Goal: Find specific page/section: Find specific page/section

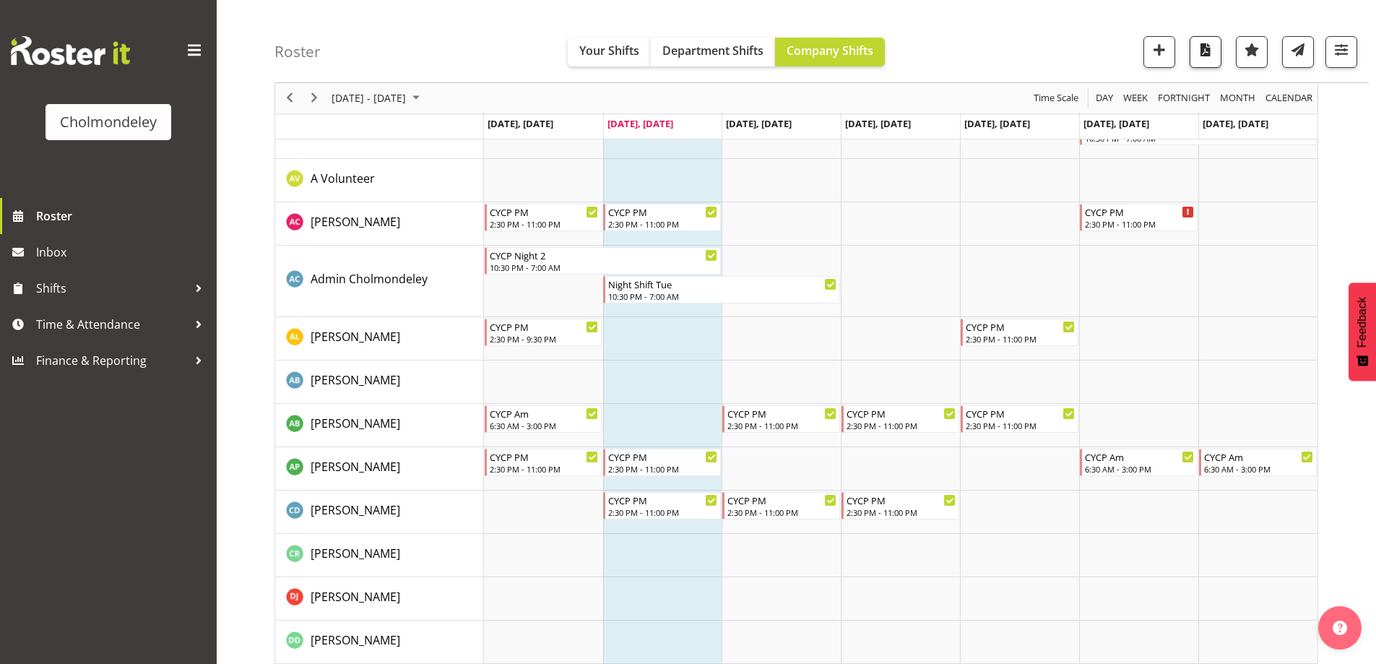
scroll to position [72, 0]
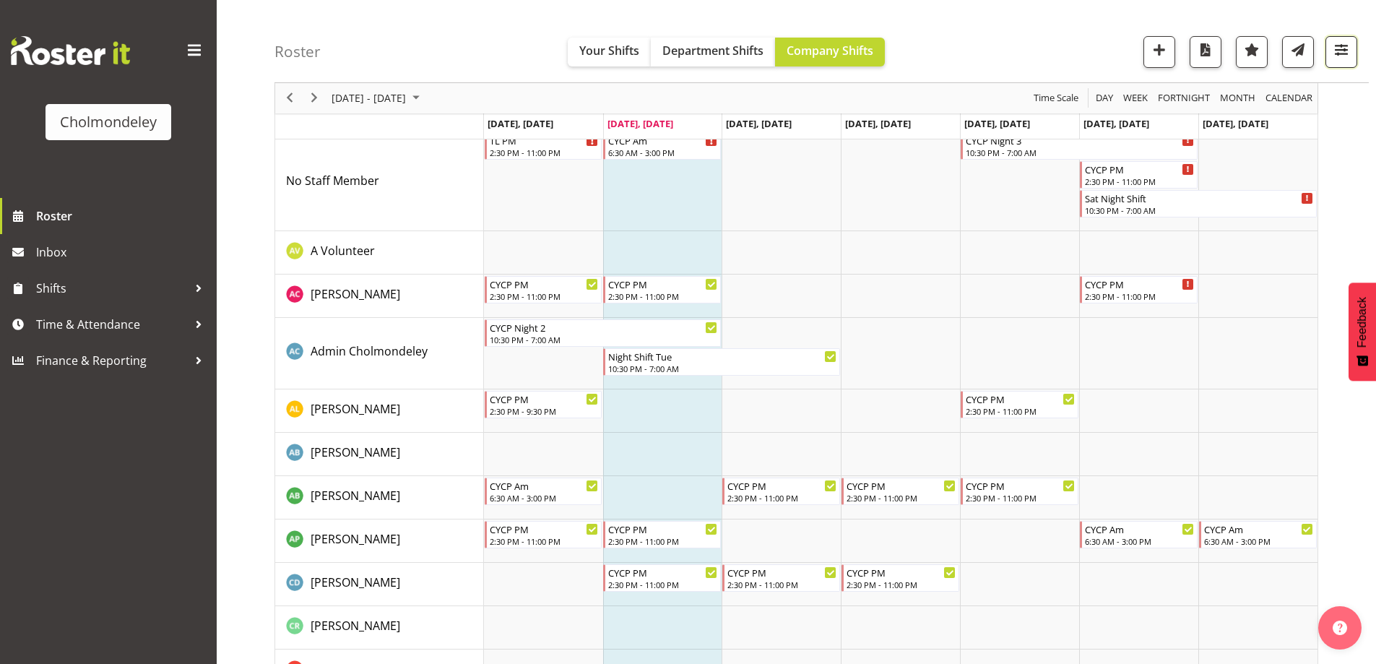
click at [1342, 55] on span "button" at bounding box center [1341, 49] width 19 height 19
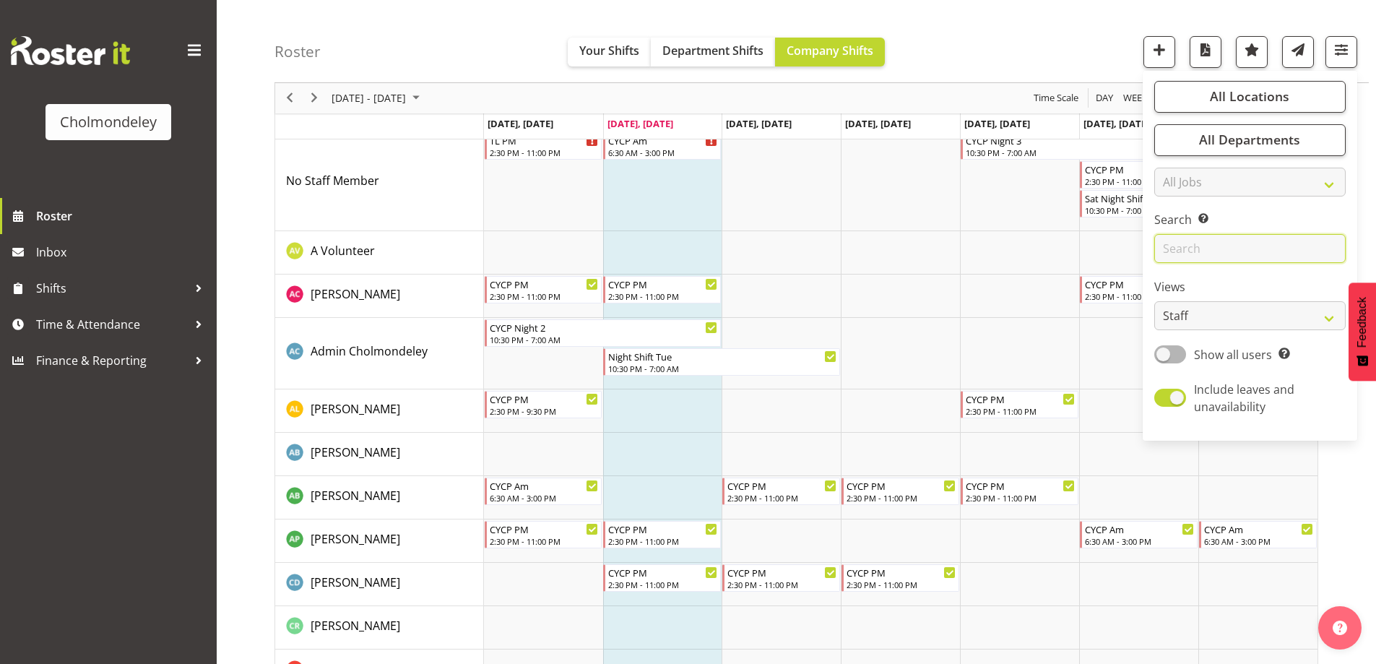
click at [1258, 248] on input "text" at bounding box center [1249, 249] width 191 height 29
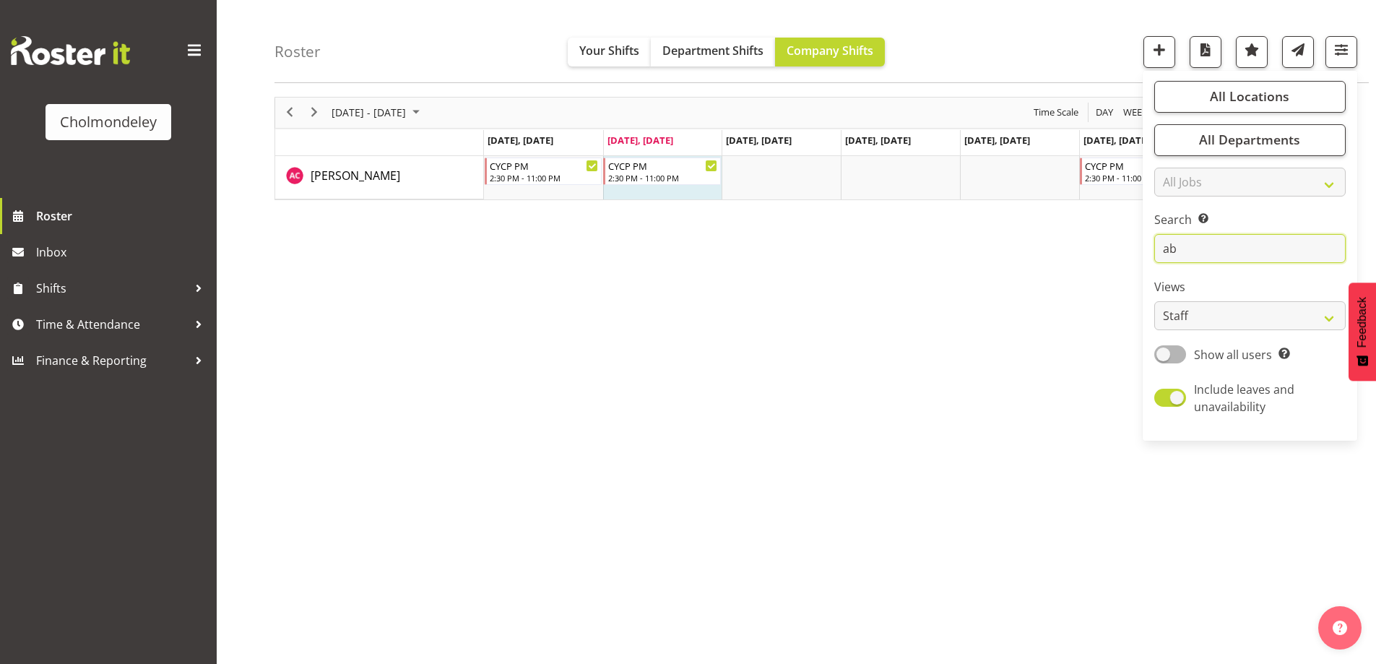
scroll to position [0, 0]
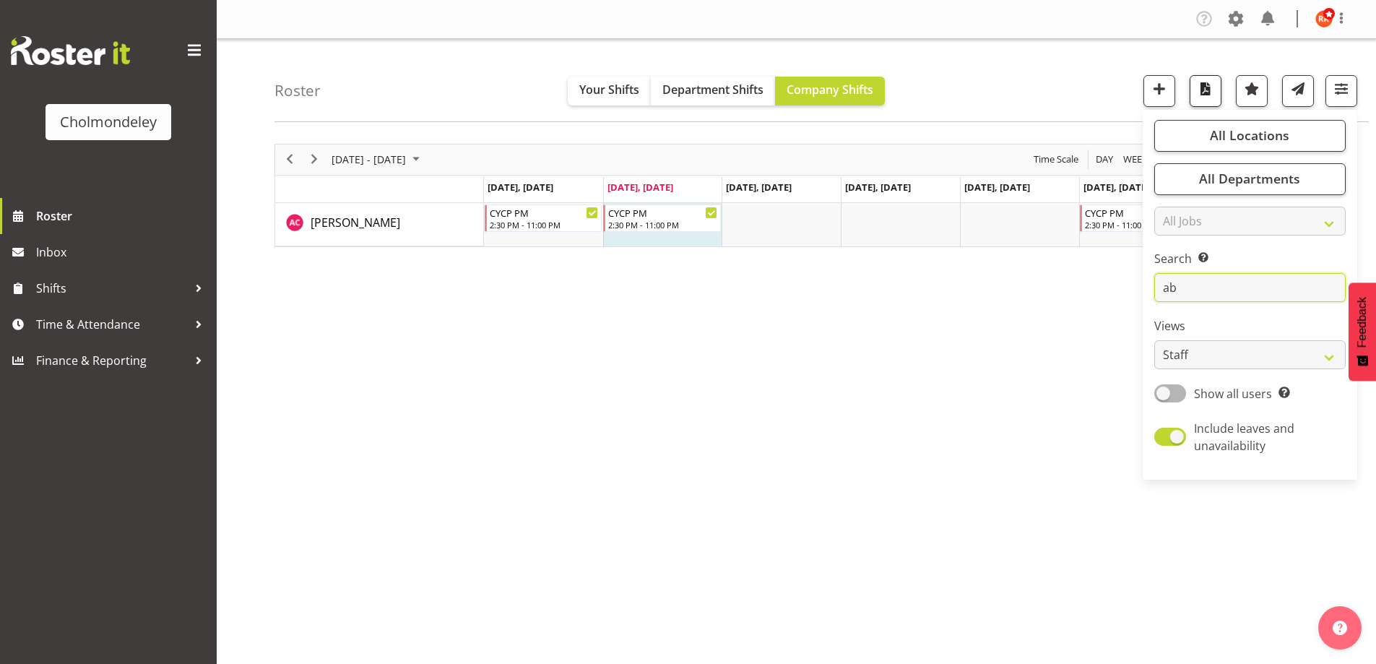
type input "ab"
click at [1198, 90] on span "button" at bounding box center [1205, 88] width 19 height 19
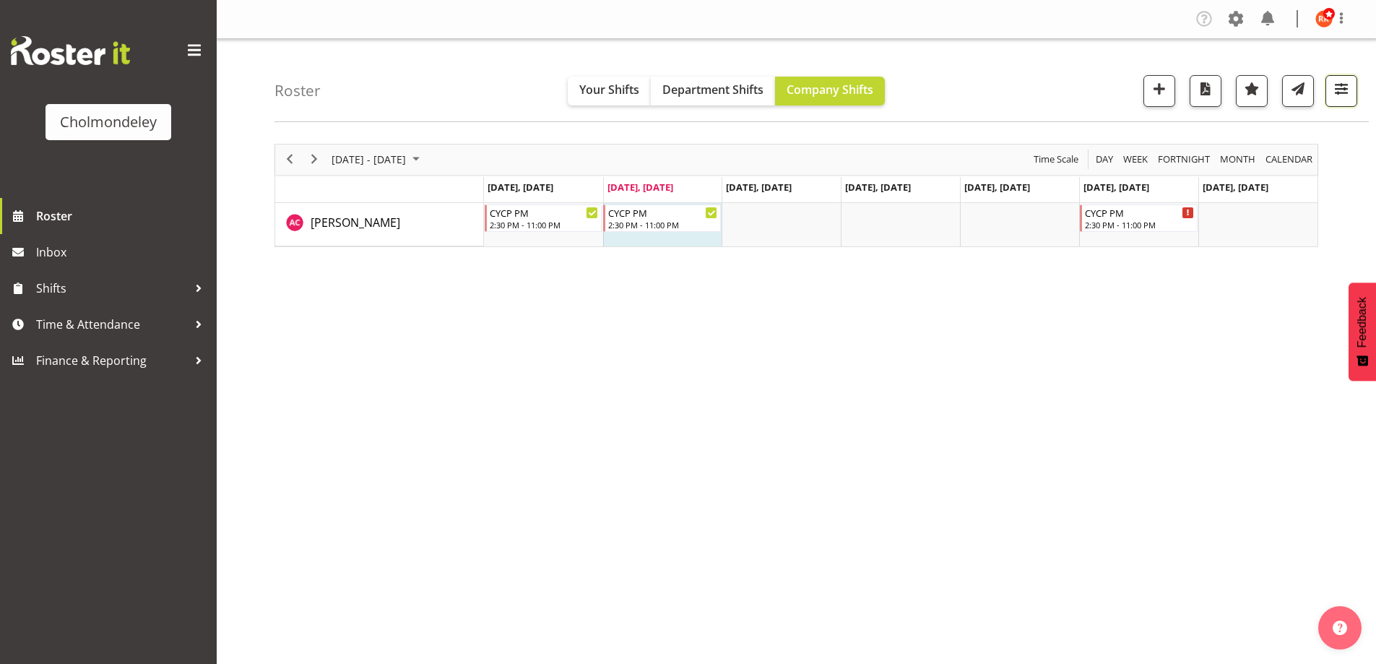
click at [1339, 88] on span "button" at bounding box center [1341, 88] width 19 height 19
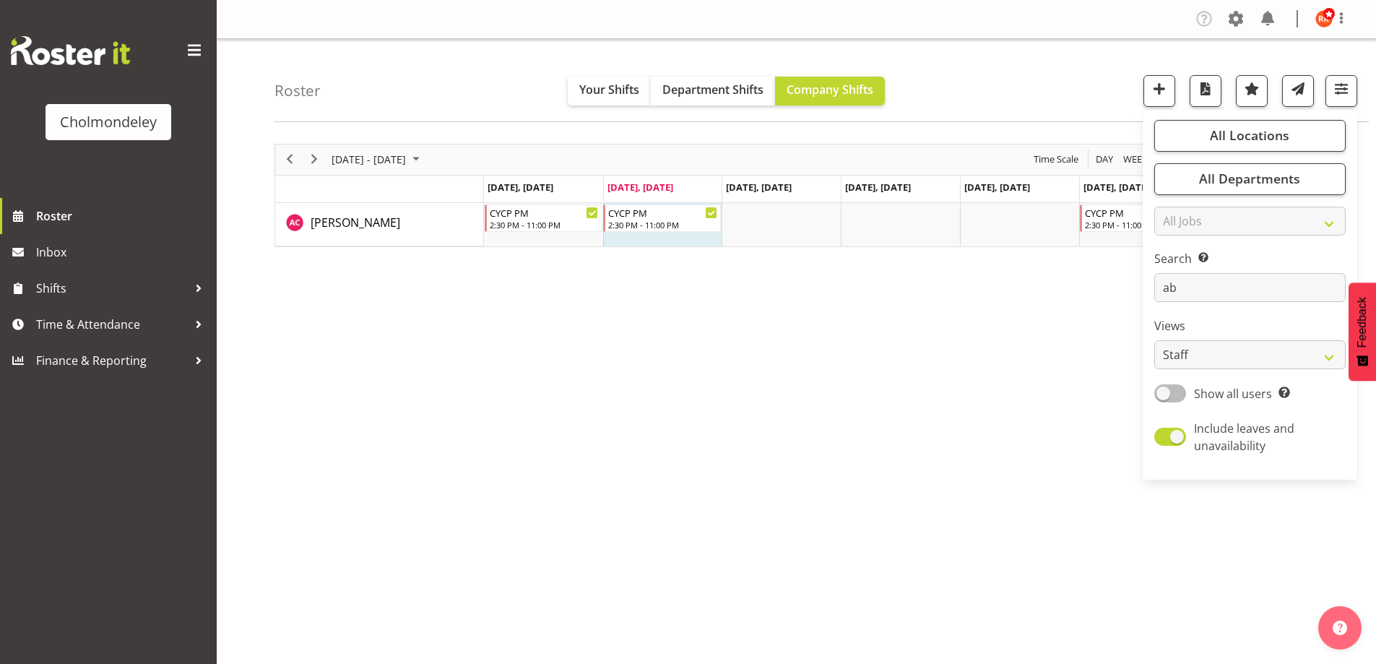
click at [1171, 397] on span at bounding box center [1170, 393] width 32 height 18
click at [1164, 397] on input "Show all users Show only rostered employees" at bounding box center [1158, 393] width 9 height 9
checkbox input "true"
click at [1067, 410] on div "[DATE] - [DATE] [DATE] Day Week Fortnight Month calendar Month Agenda Time Scal…" at bounding box center [826, 422] width 1102 height 578
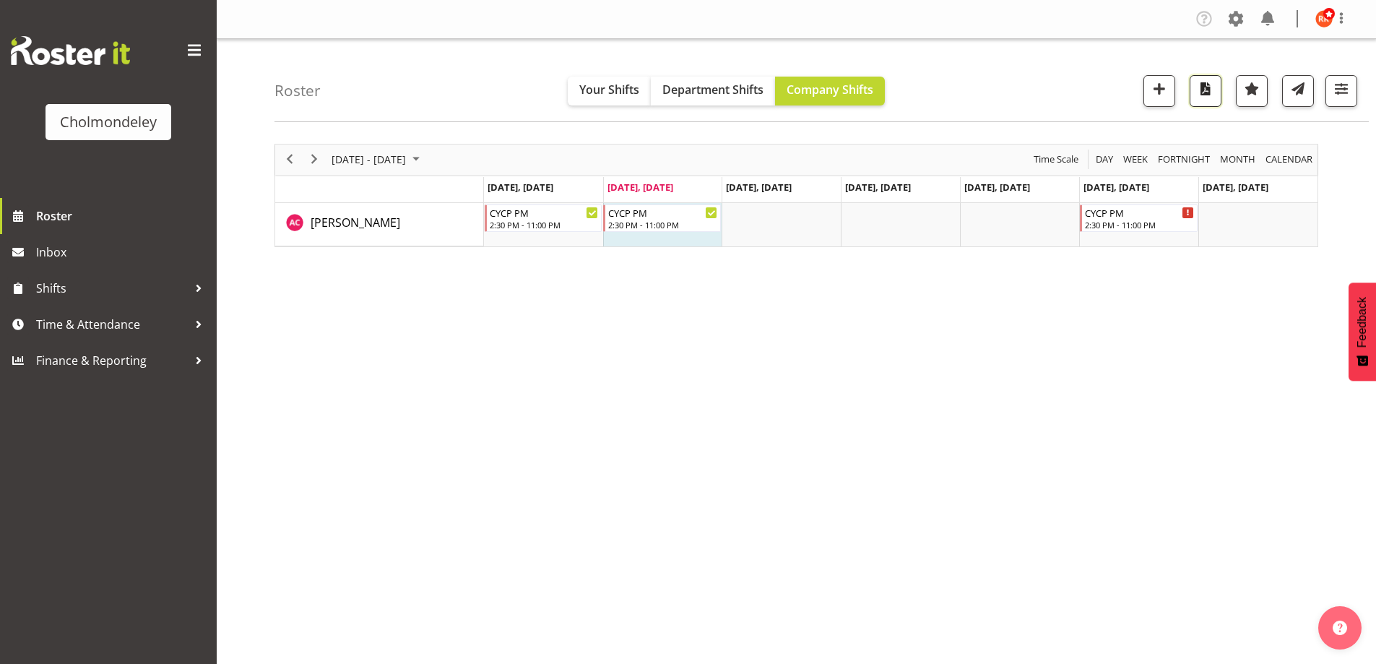
click at [1200, 93] on span "button" at bounding box center [1205, 88] width 19 height 19
click at [1350, 91] on span "button" at bounding box center [1341, 88] width 19 height 19
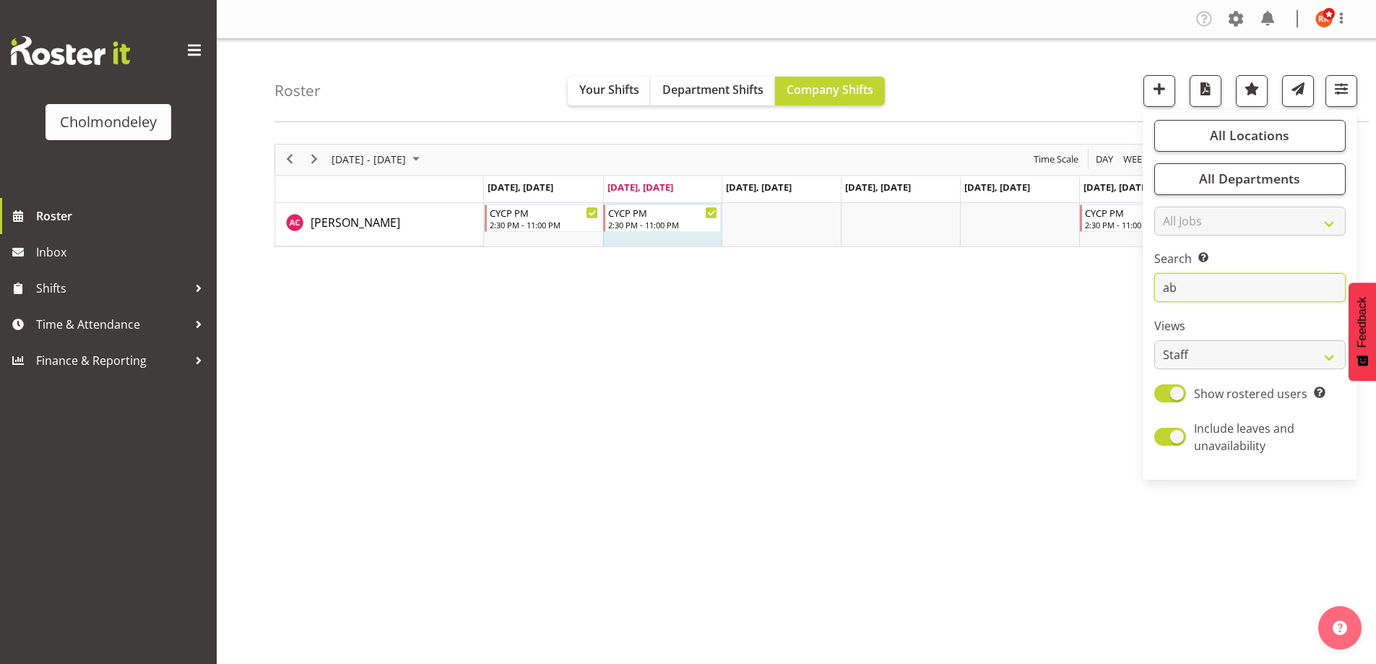
click at [1227, 293] on input "ab" at bounding box center [1249, 287] width 191 height 29
type input "a"
click at [1206, 90] on span "button" at bounding box center [1205, 88] width 19 height 19
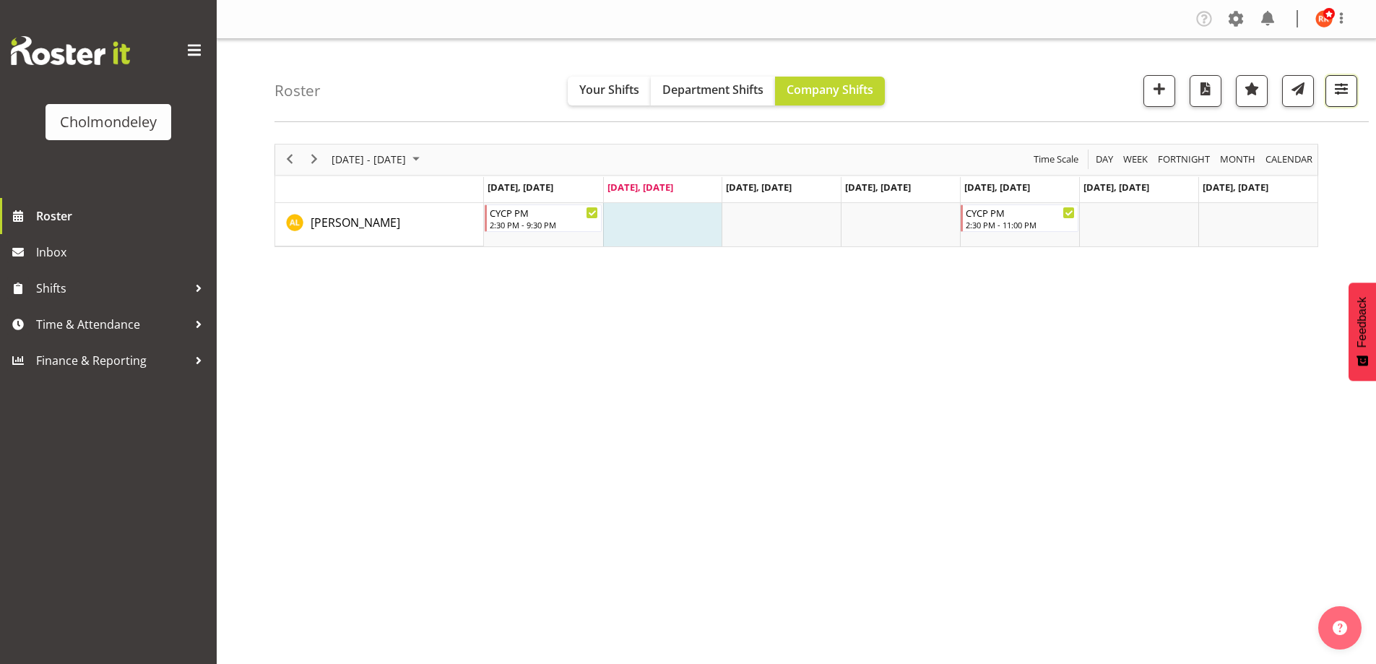
click at [1346, 77] on button "button" at bounding box center [1342, 91] width 32 height 32
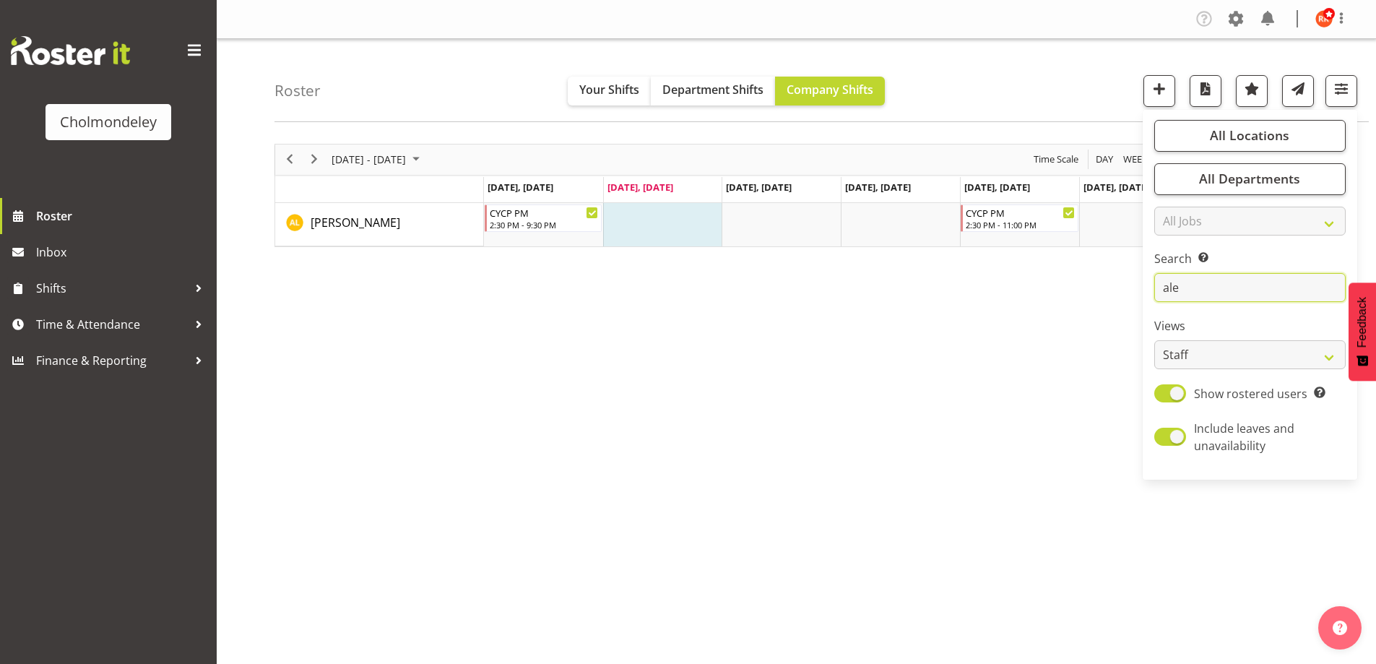
click at [1200, 284] on input "ale" at bounding box center [1249, 287] width 191 height 29
type input "a"
click at [1208, 94] on span "button" at bounding box center [1205, 88] width 19 height 19
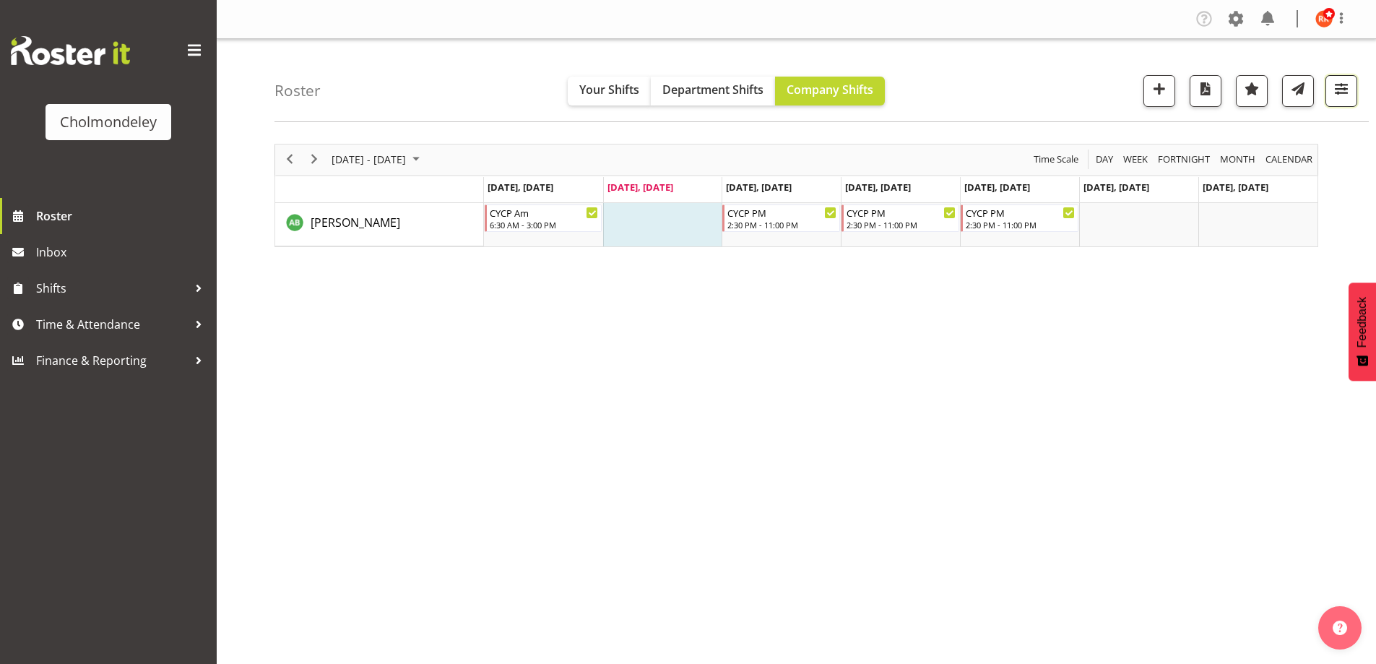
click at [1355, 91] on button "button" at bounding box center [1342, 91] width 32 height 32
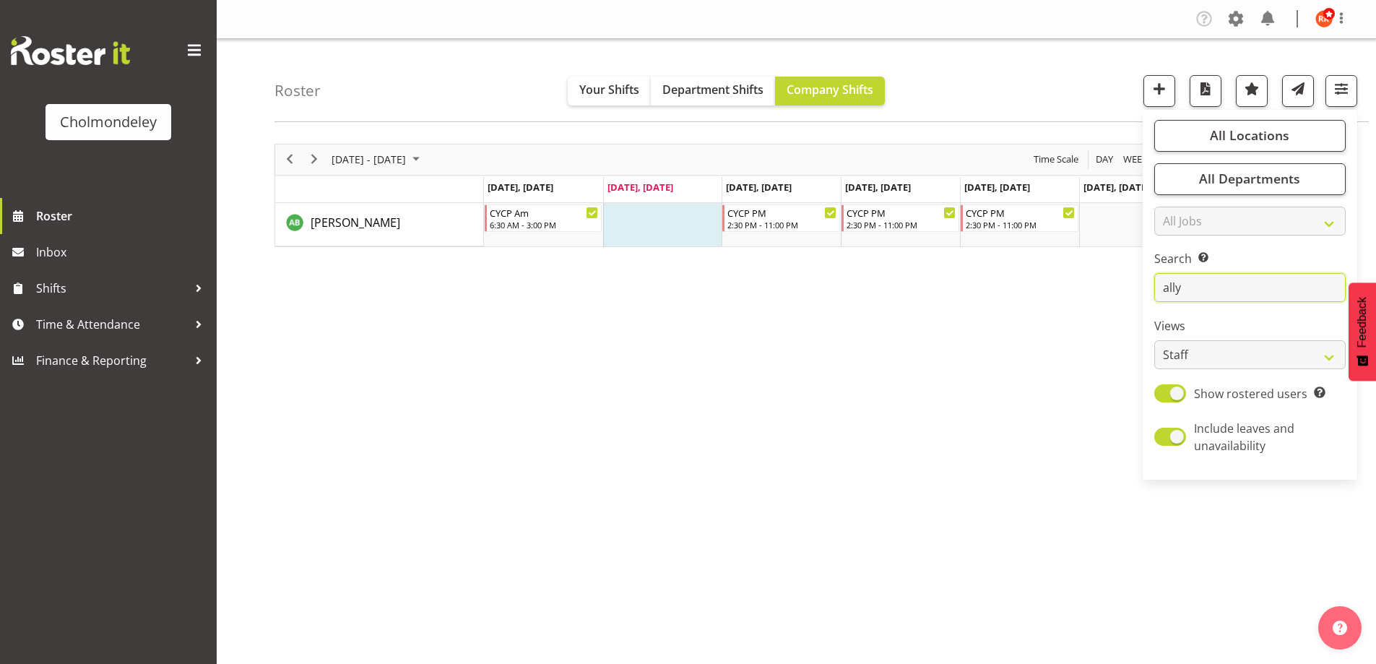
click at [1228, 285] on input "ally" at bounding box center [1249, 287] width 191 height 29
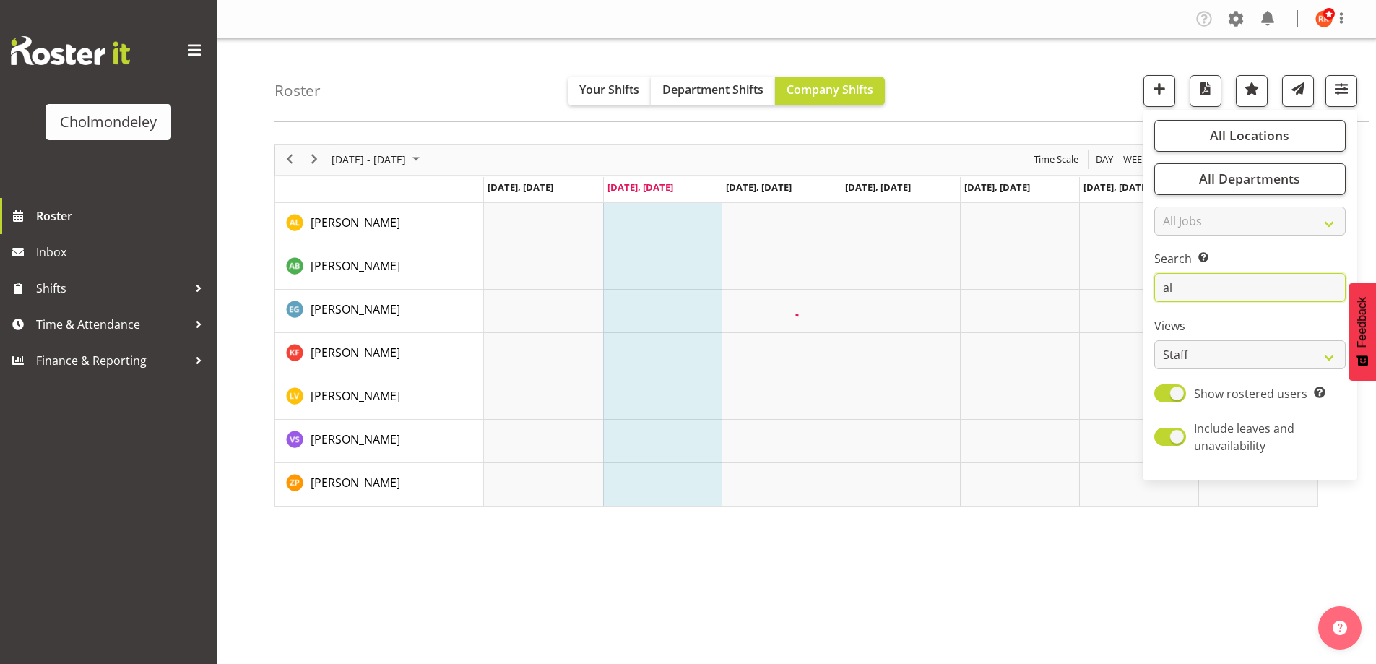
type input "a"
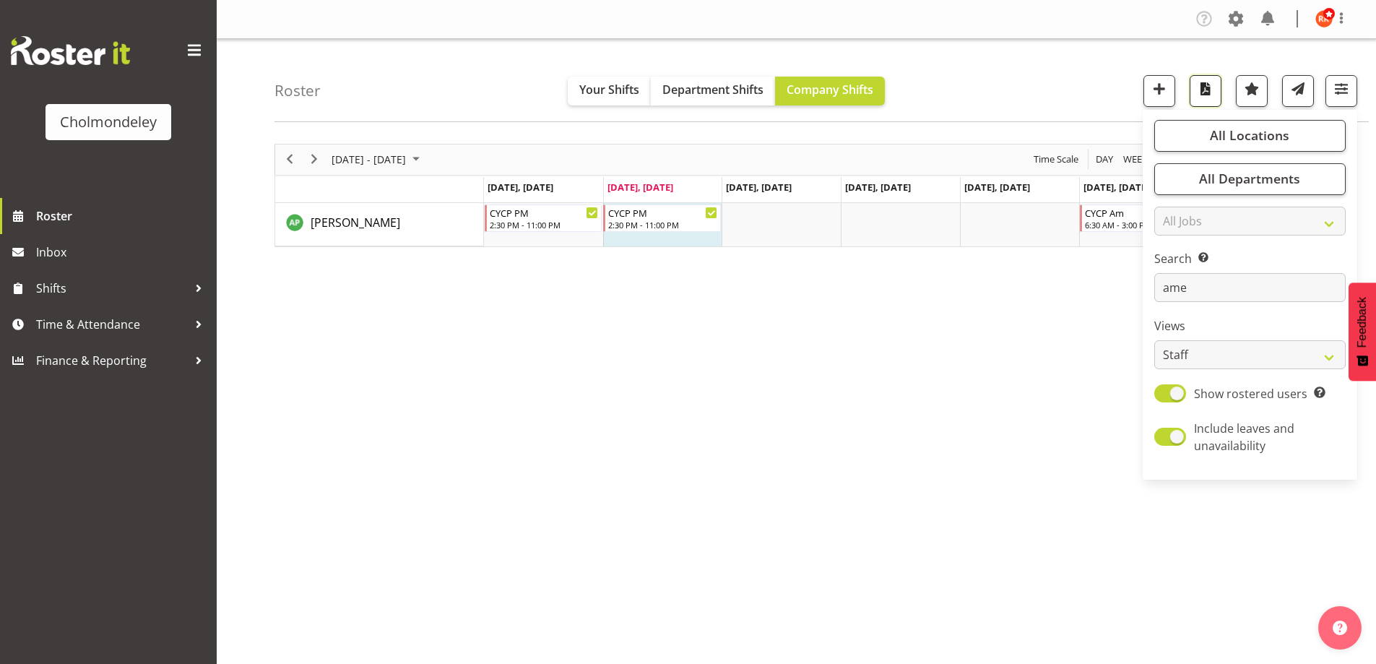
click at [1201, 82] on span "button" at bounding box center [1205, 88] width 19 height 19
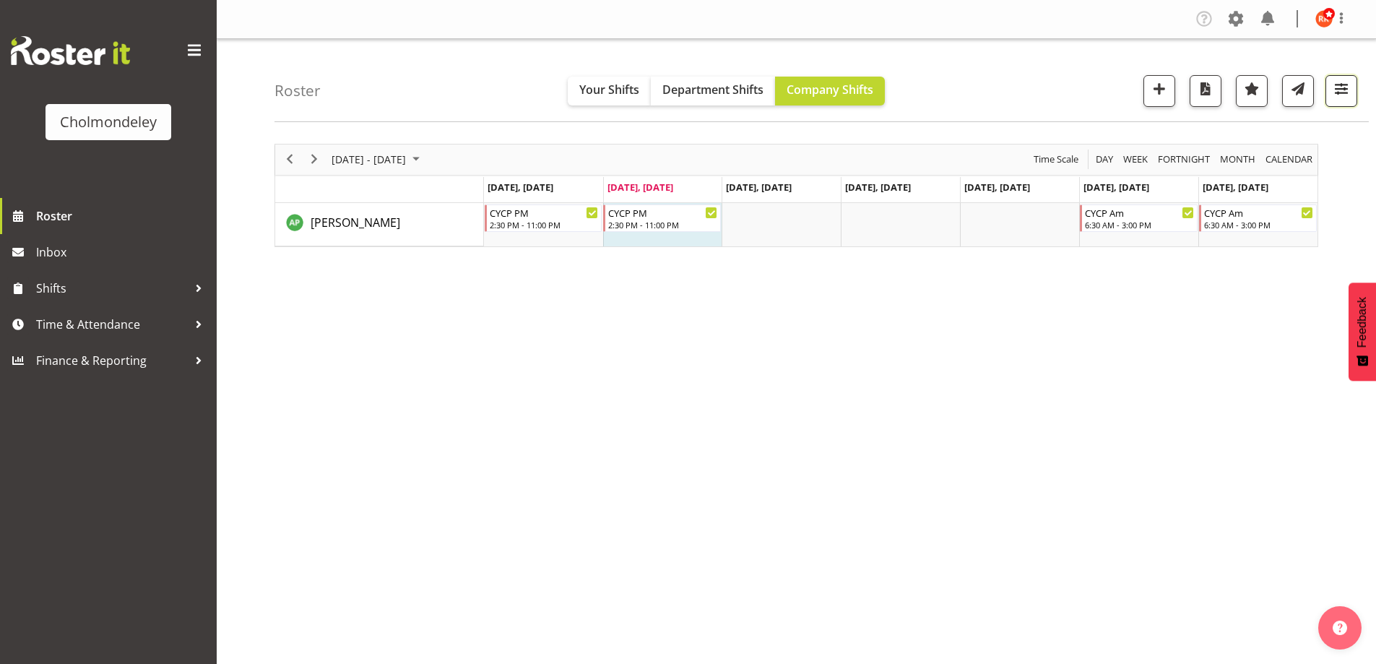
click at [1347, 87] on span "button" at bounding box center [1341, 88] width 19 height 19
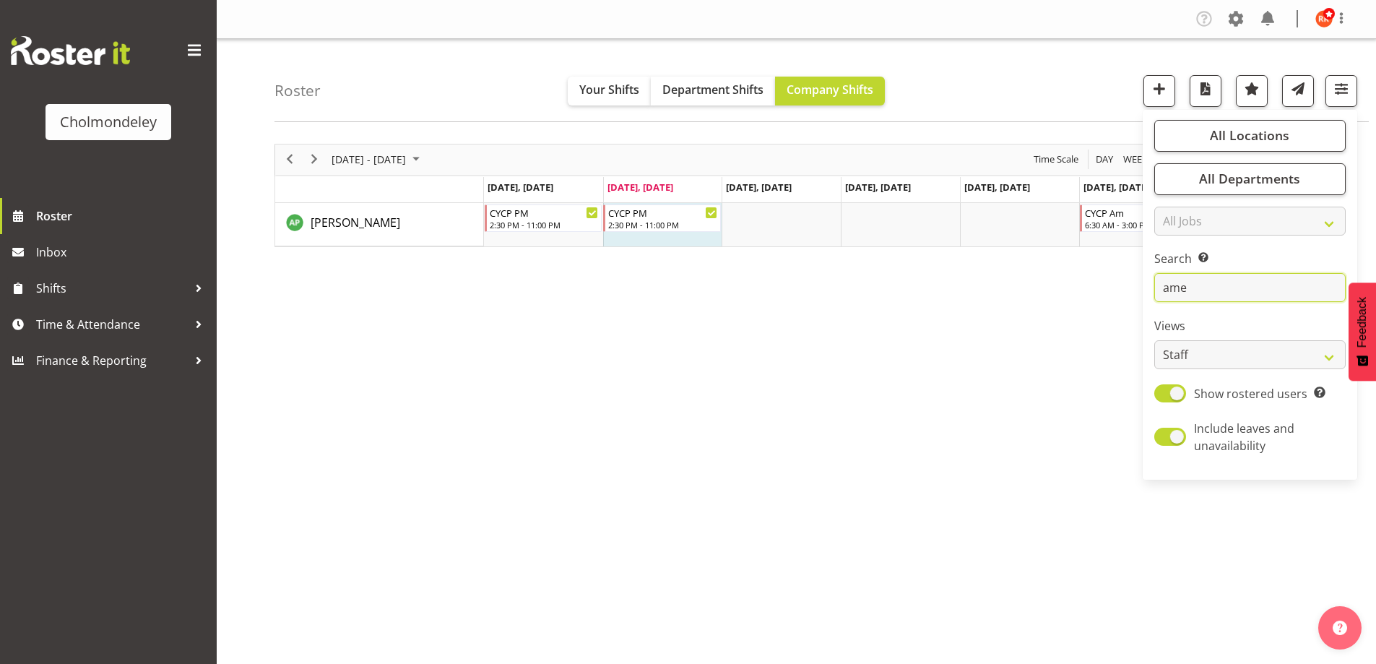
click at [1230, 280] on input "ame" at bounding box center [1249, 287] width 191 height 29
type input "a"
click at [1209, 87] on span "button" at bounding box center [1205, 88] width 19 height 19
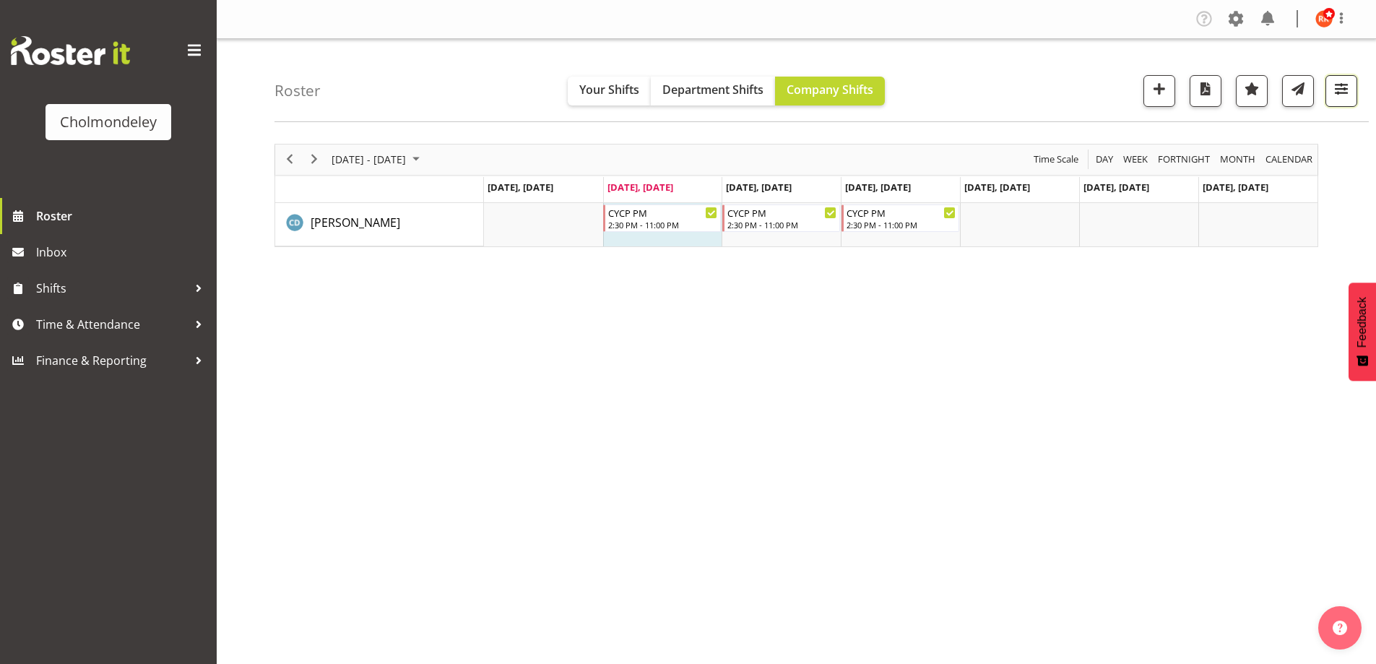
click at [1335, 96] on span "button" at bounding box center [1341, 88] width 19 height 19
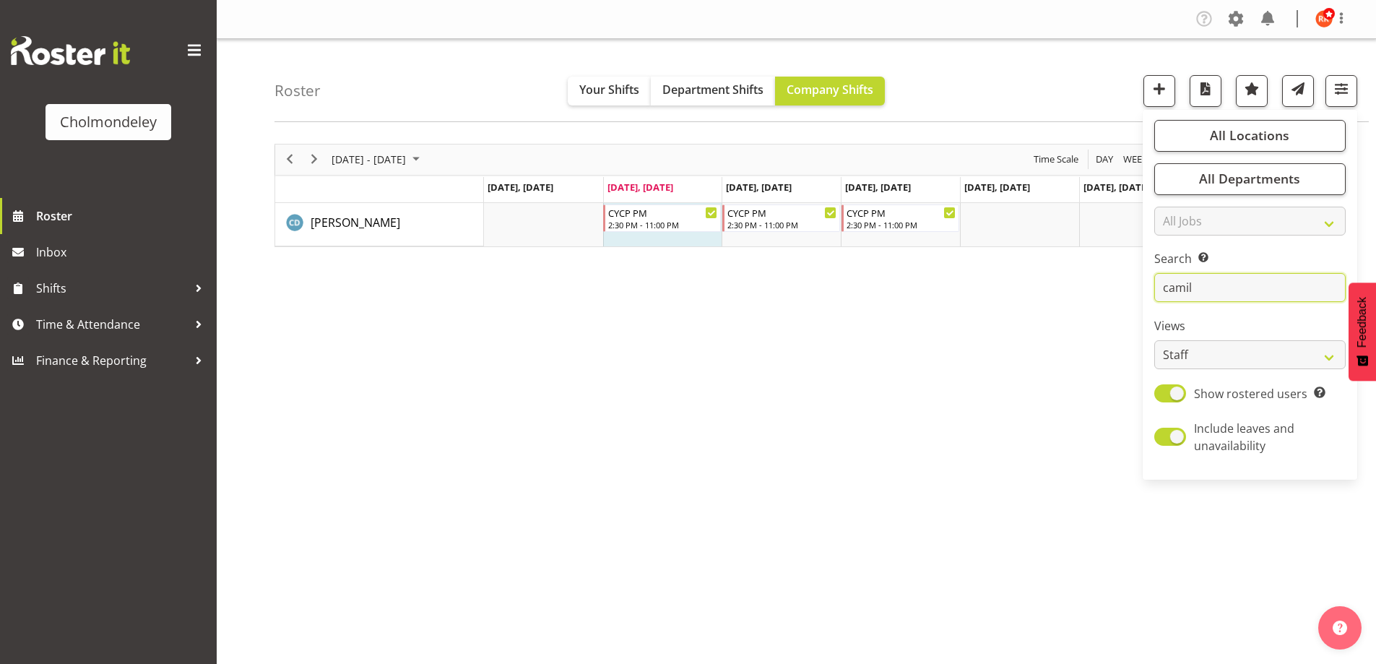
click at [1228, 277] on input "camil" at bounding box center [1249, 287] width 191 height 29
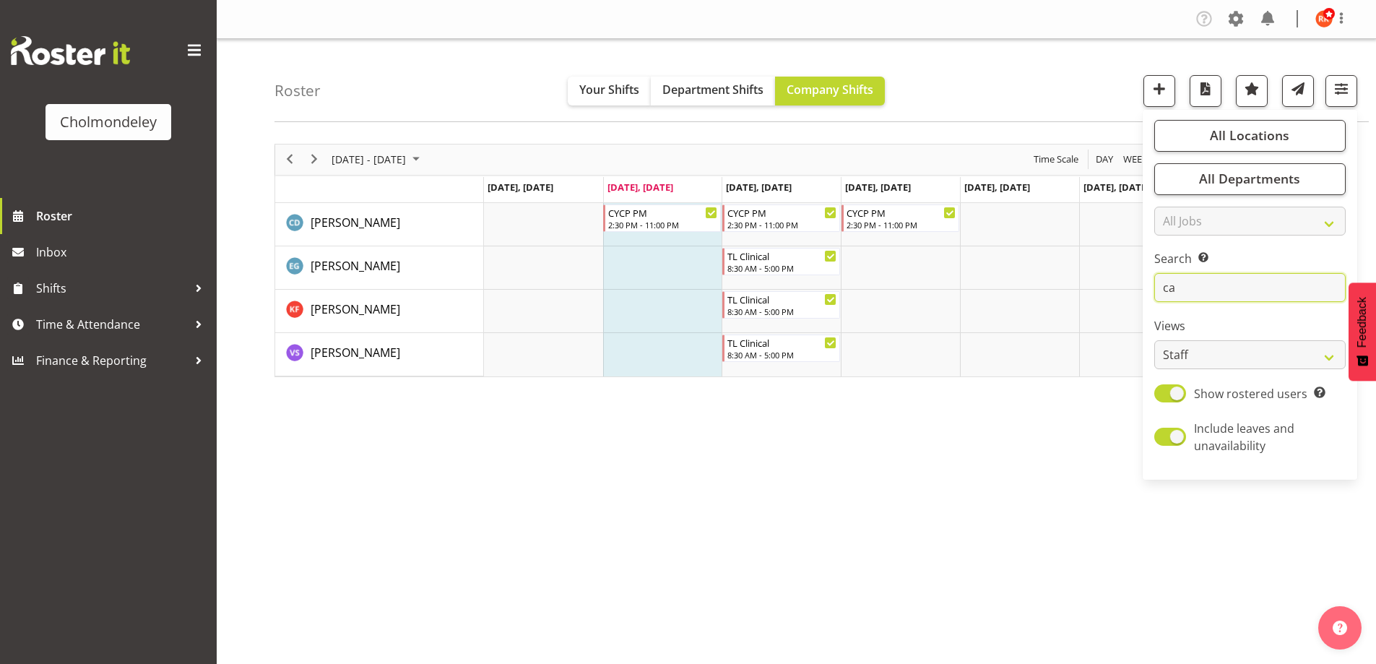
type input "c"
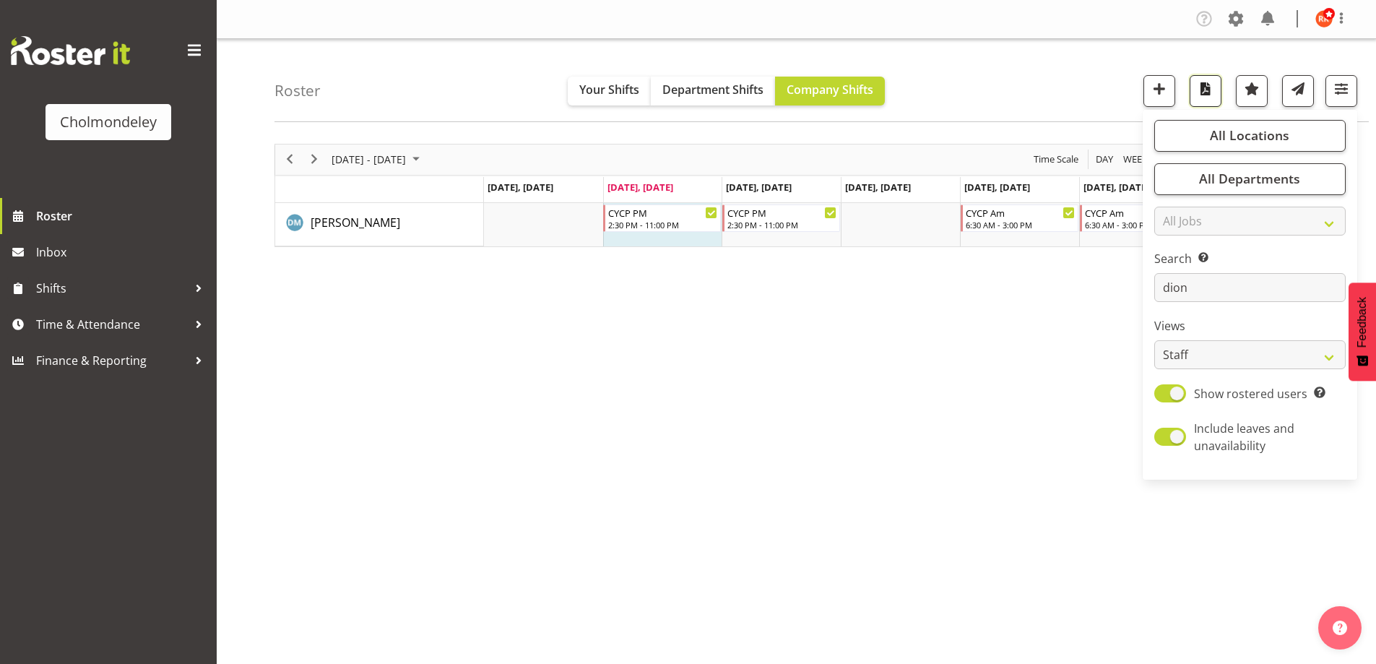
click at [1193, 95] on button "button" at bounding box center [1206, 91] width 32 height 32
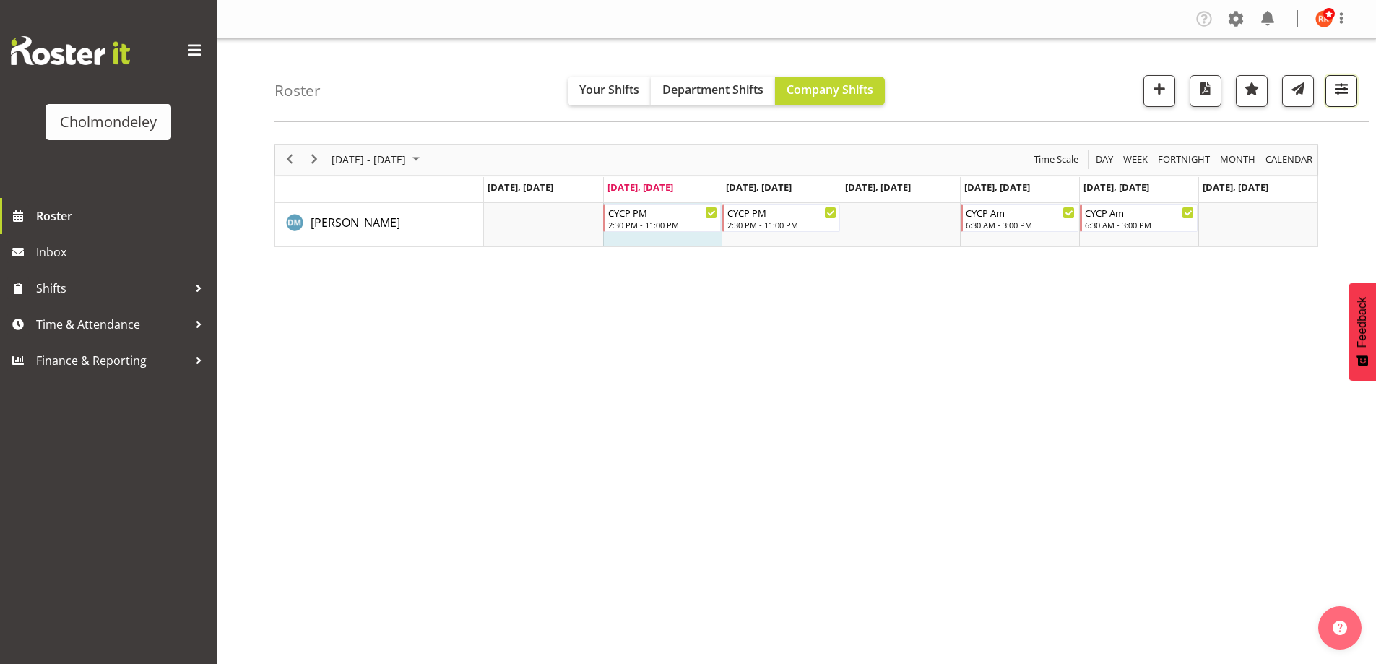
click at [1342, 83] on span "button" at bounding box center [1341, 88] width 19 height 19
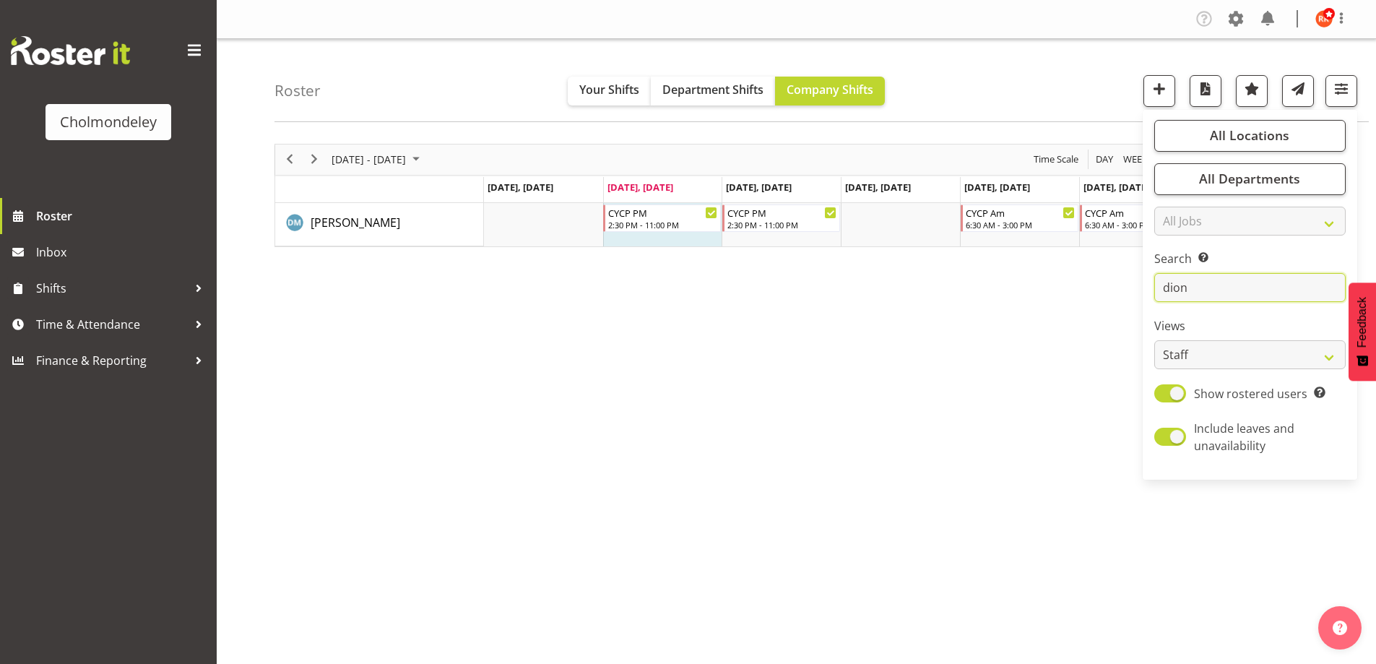
click at [1212, 280] on input "dion" at bounding box center [1249, 287] width 191 height 29
type input "d"
click at [1225, 85] on div "All Locations Clear [GEOGRAPHIC_DATA] Select All Deselect All All Departments C…" at bounding box center [1244, 91] width 225 height 32
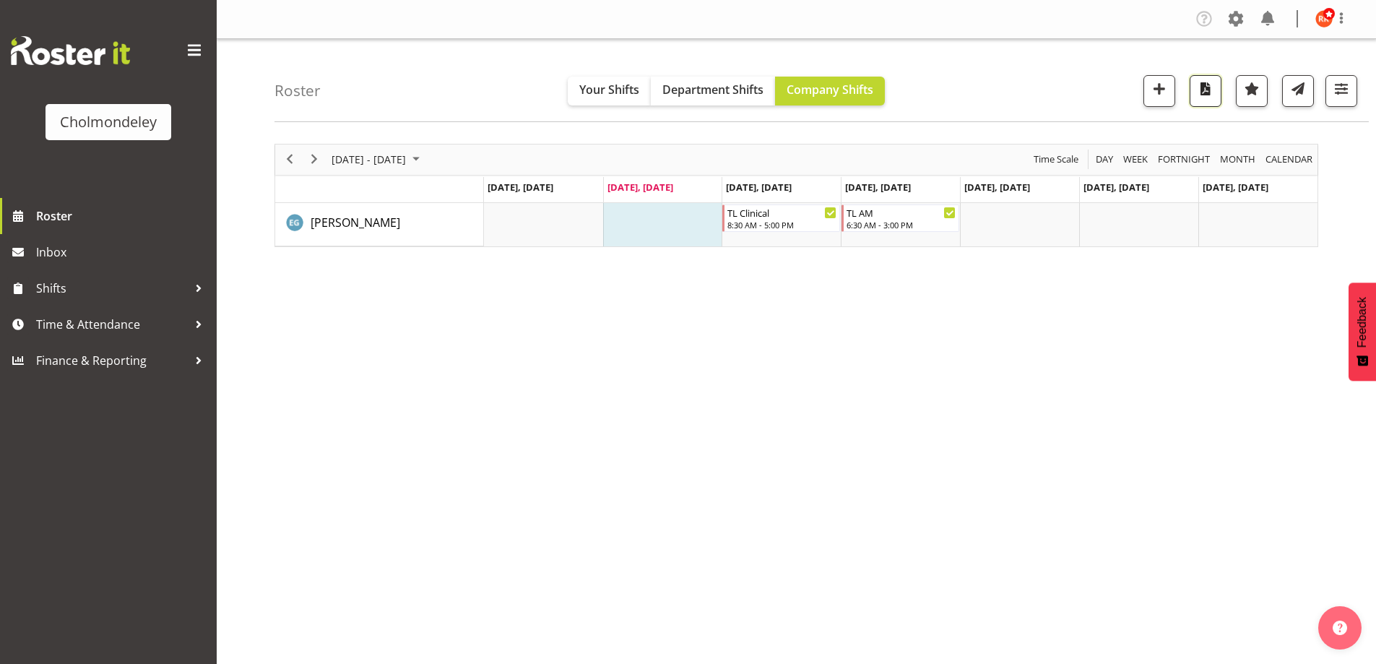
click at [1208, 85] on span "button" at bounding box center [1205, 88] width 19 height 19
click at [1330, 91] on button "button" at bounding box center [1342, 91] width 32 height 32
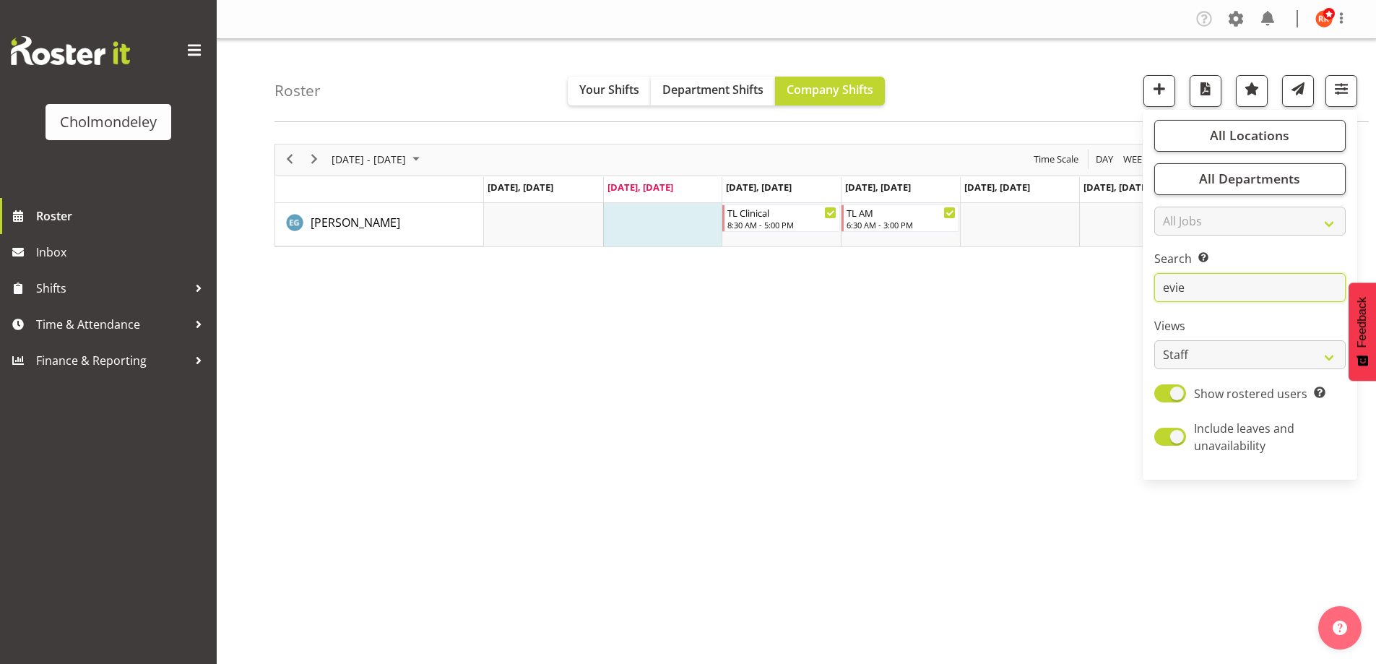
click at [1226, 285] on input "evie" at bounding box center [1249, 287] width 191 height 29
type input "e"
click at [1195, 88] on button "button" at bounding box center [1206, 91] width 32 height 32
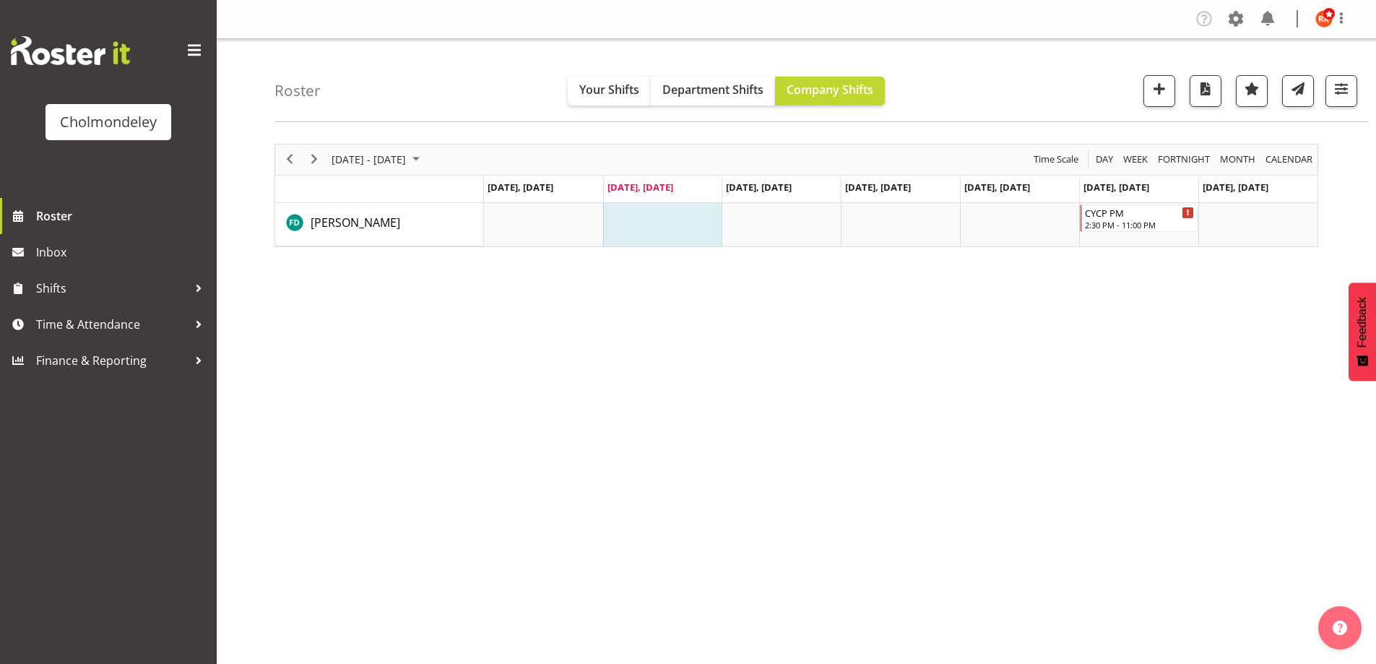
click at [1326, 74] on div "Roster Your Shifts Department Shifts Company Shifts All Locations [GEOGRAPHIC_D…" at bounding box center [822, 80] width 1094 height 83
click at [1335, 97] on span "button" at bounding box center [1341, 88] width 19 height 19
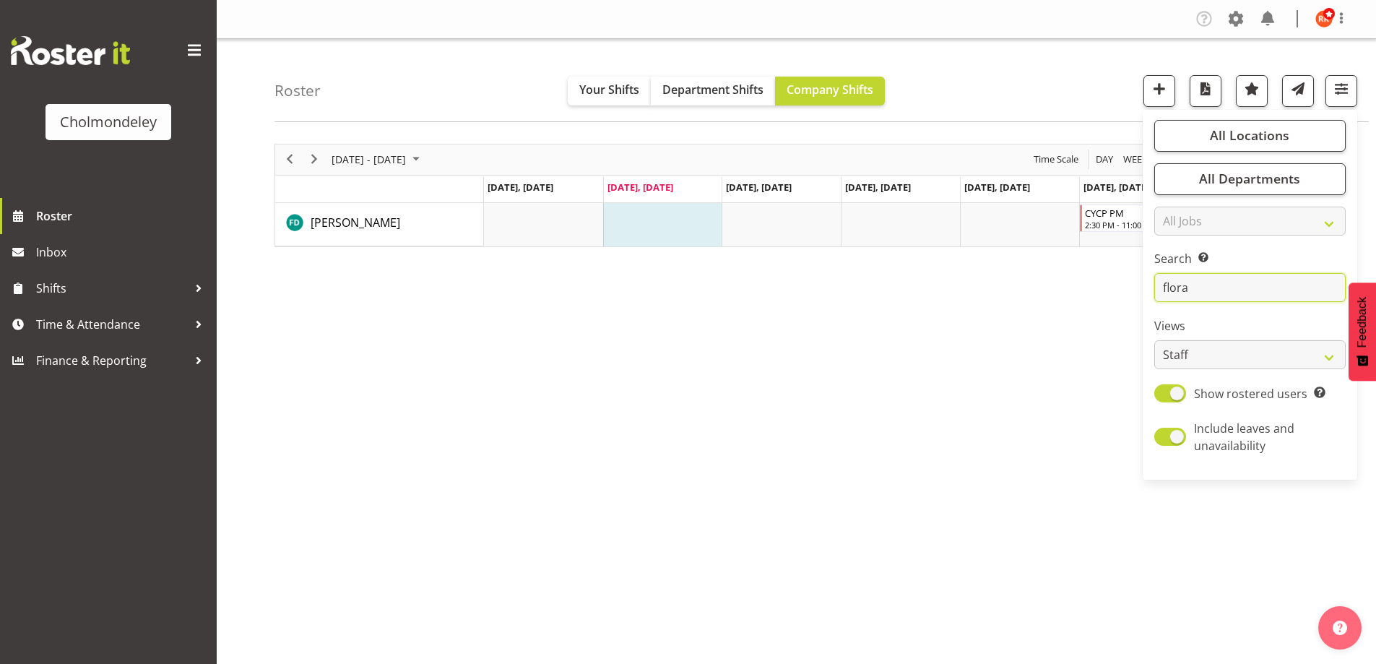
click at [1237, 282] on input "flora" at bounding box center [1249, 287] width 191 height 29
type input "f"
click at [1206, 92] on span "button" at bounding box center [1205, 88] width 19 height 19
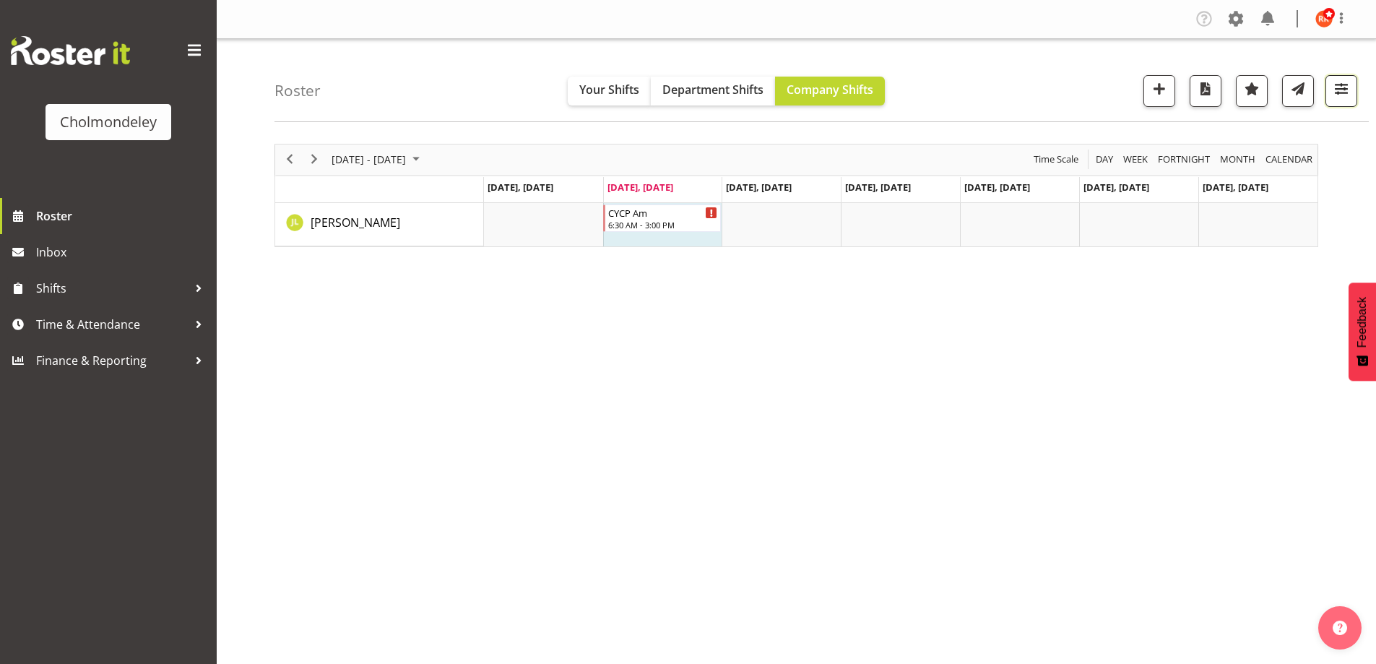
click at [1348, 85] on span "button" at bounding box center [1341, 88] width 19 height 19
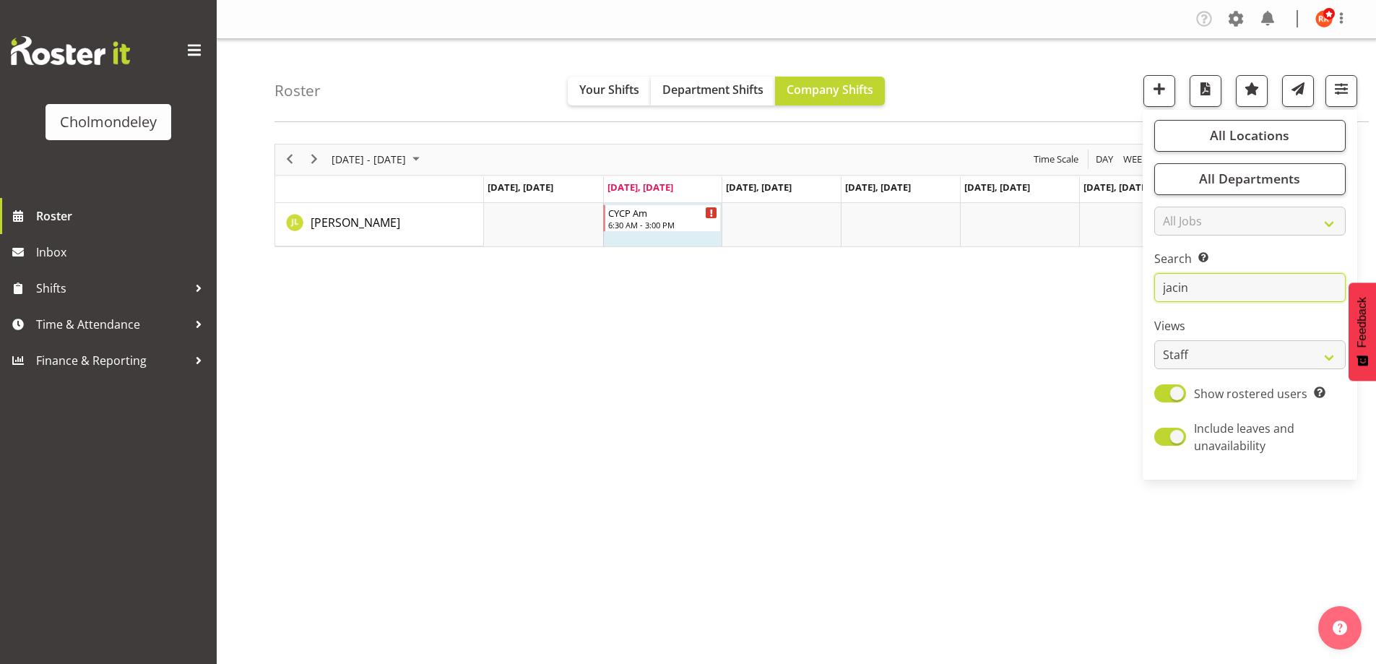
click at [1230, 288] on input "jacin" at bounding box center [1249, 287] width 191 height 29
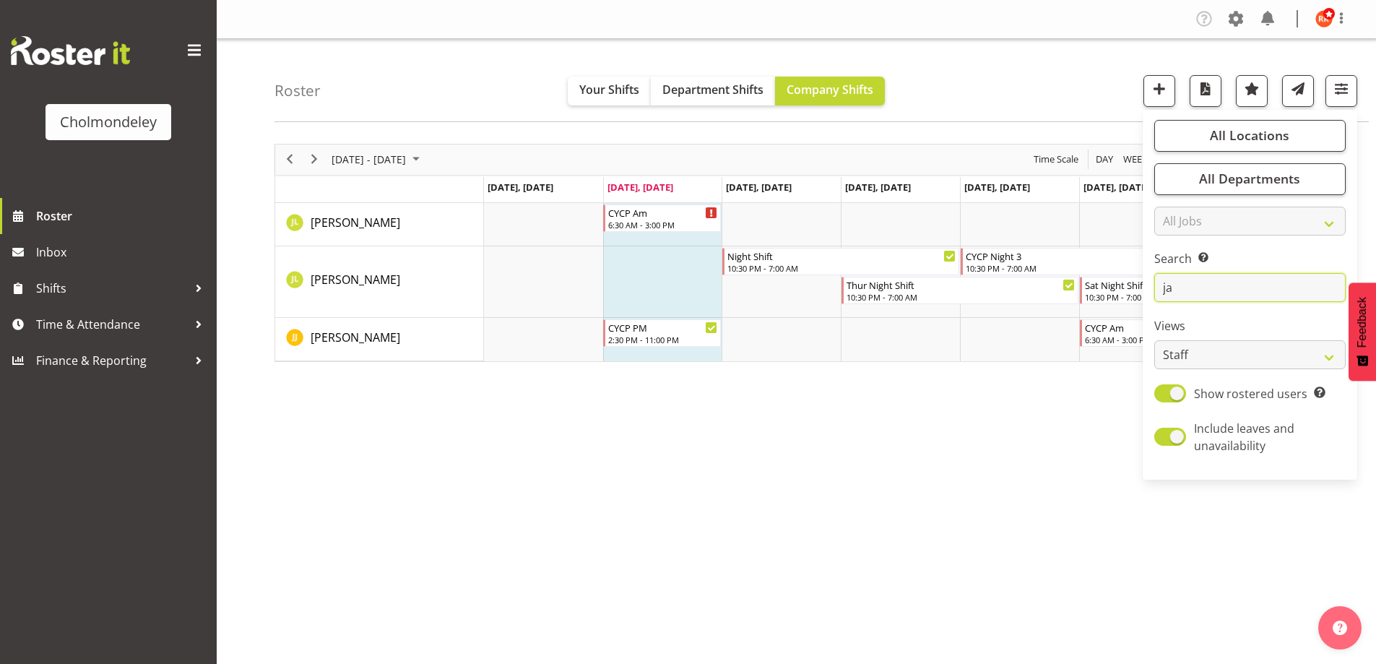
type input "j"
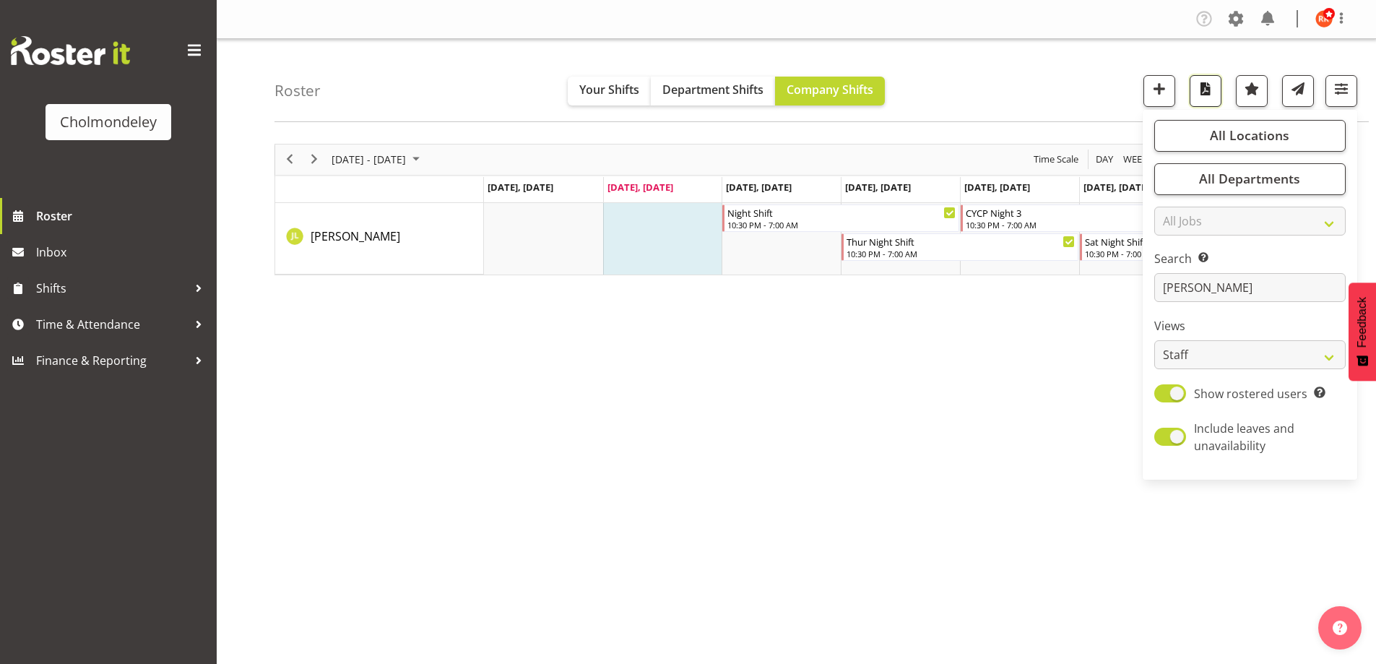
click at [1204, 86] on span "button" at bounding box center [1205, 88] width 19 height 19
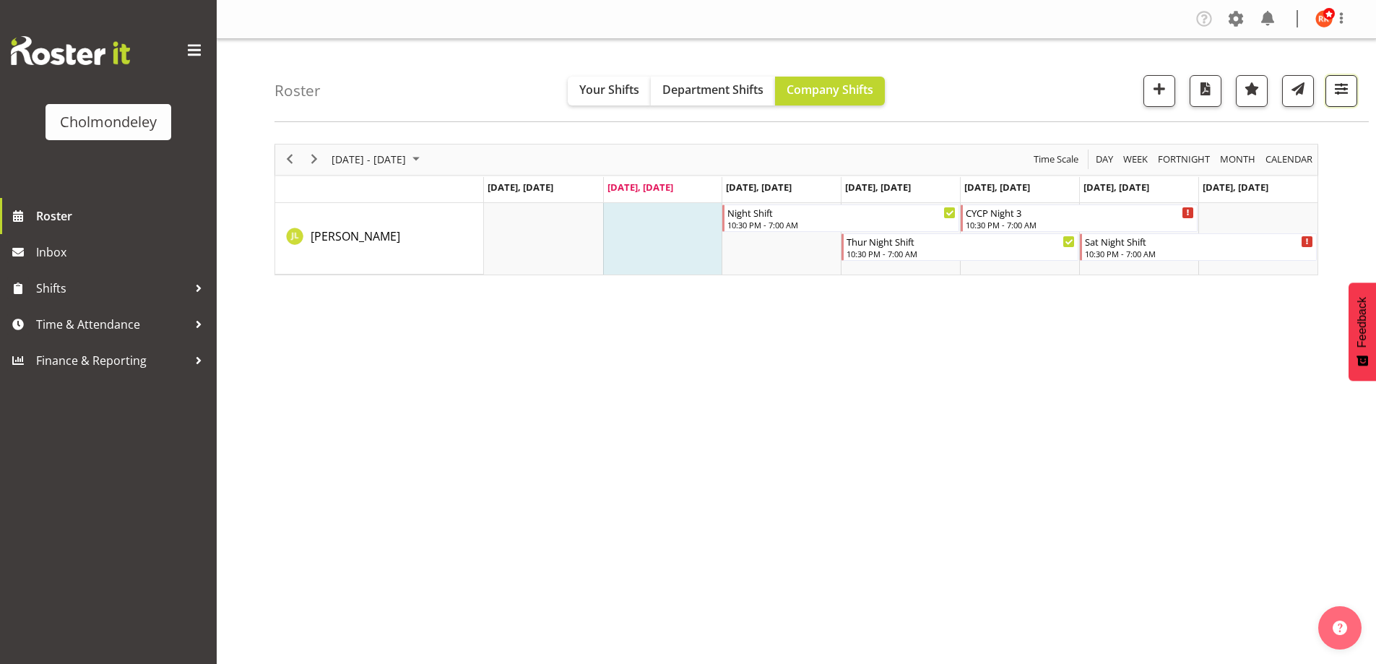
click at [1335, 89] on span "button" at bounding box center [1341, 88] width 19 height 19
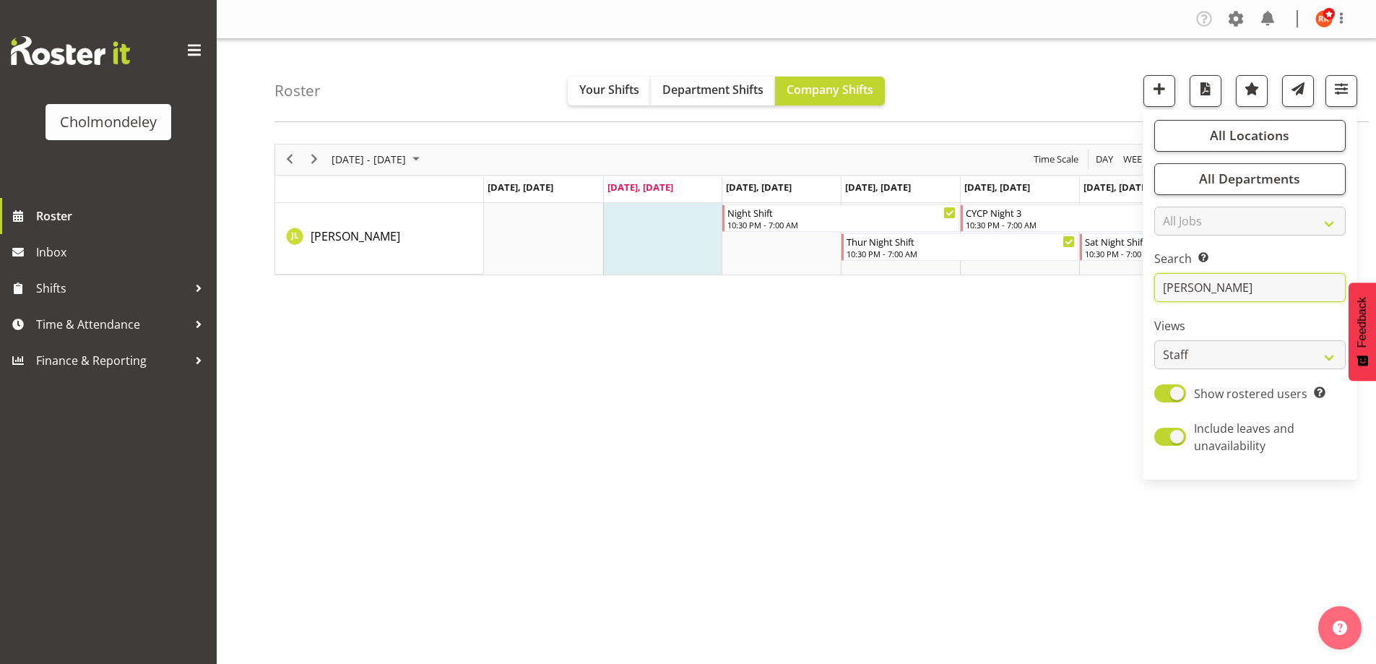
click at [1264, 293] on input "[PERSON_NAME]" at bounding box center [1249, 287] width 191 height 29
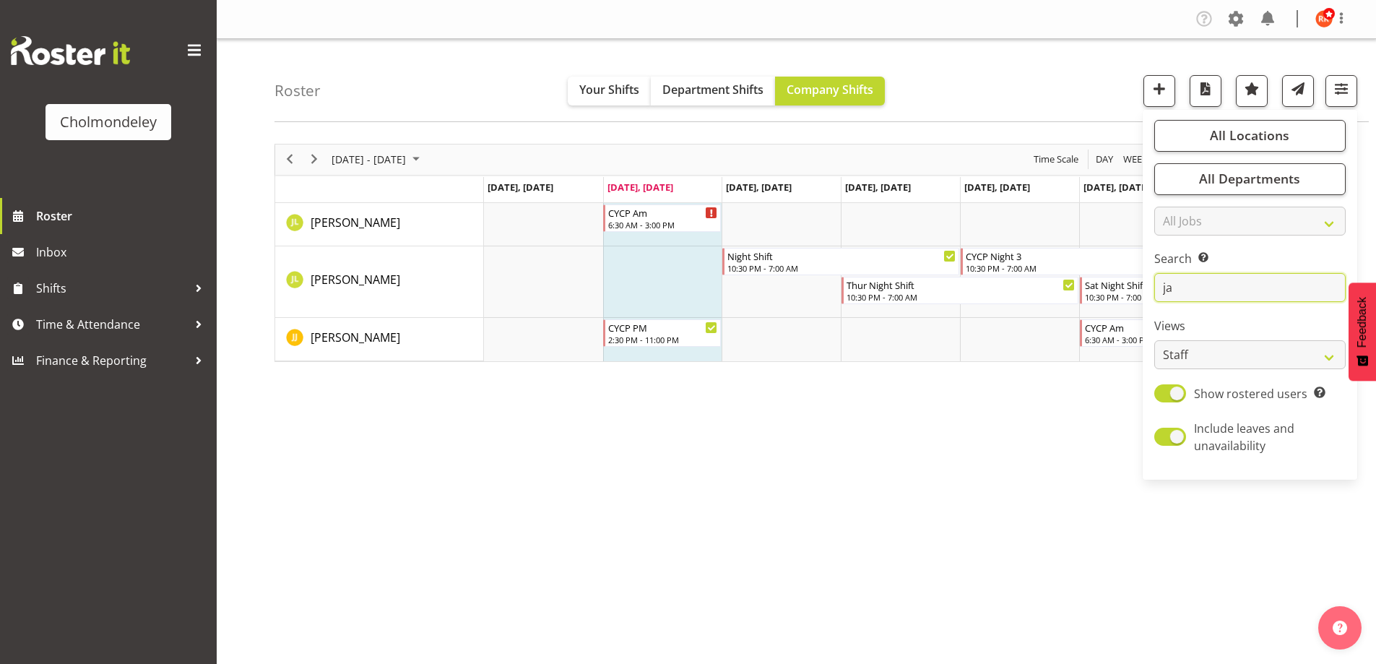
type input "j"
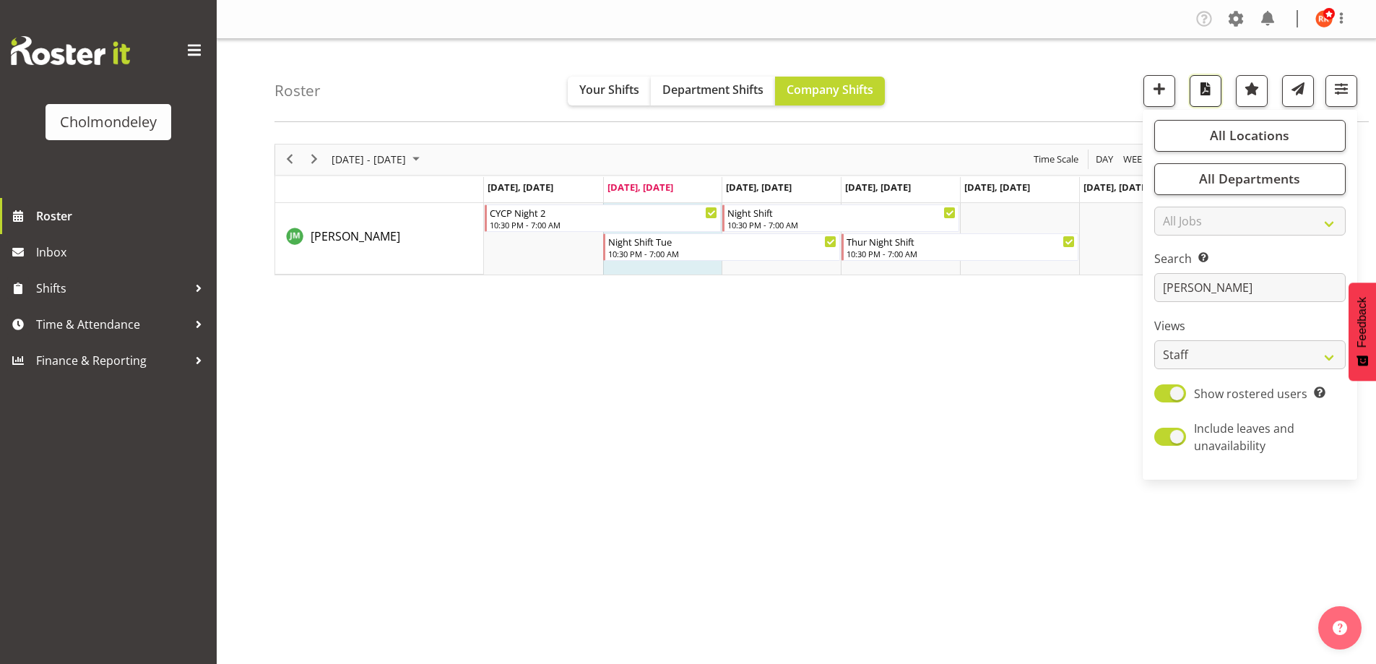
click at [1203, 93] on span "button" at bounding box center [1205, 88] width 19 height 19
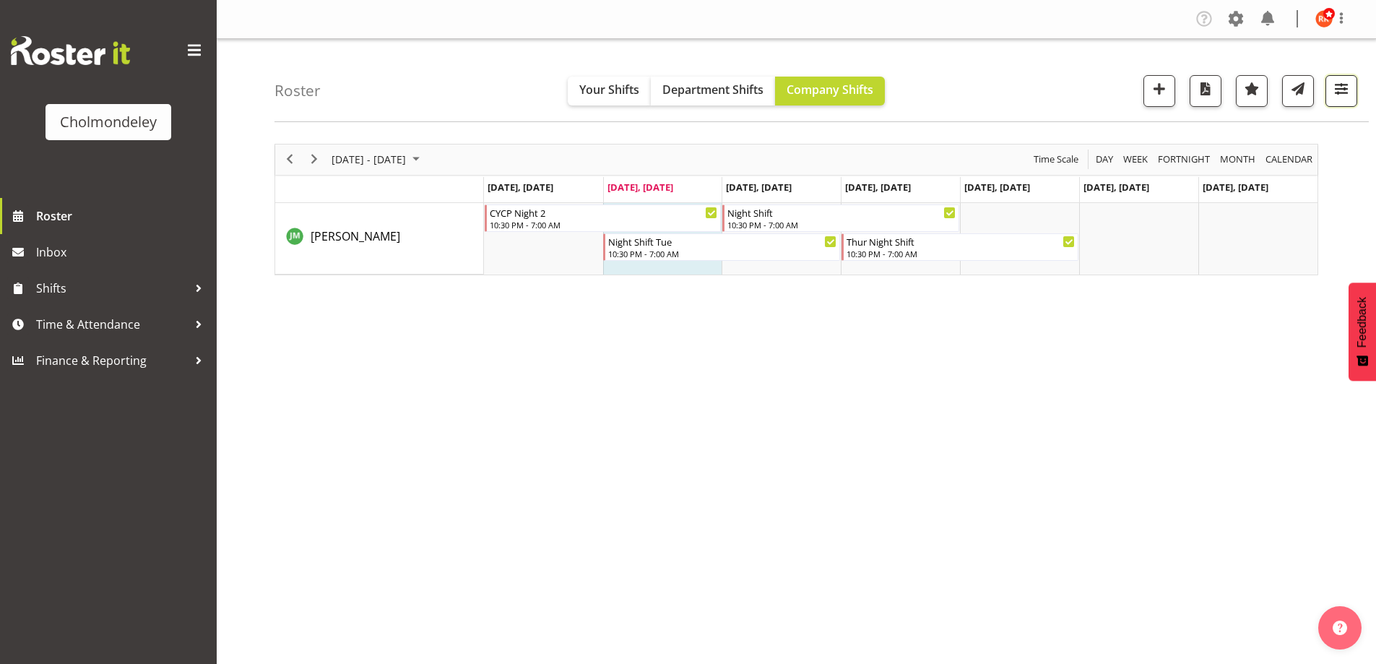
click at [1332, 82] on span "button" at bounding box center [1341, 88] width 19 height 19
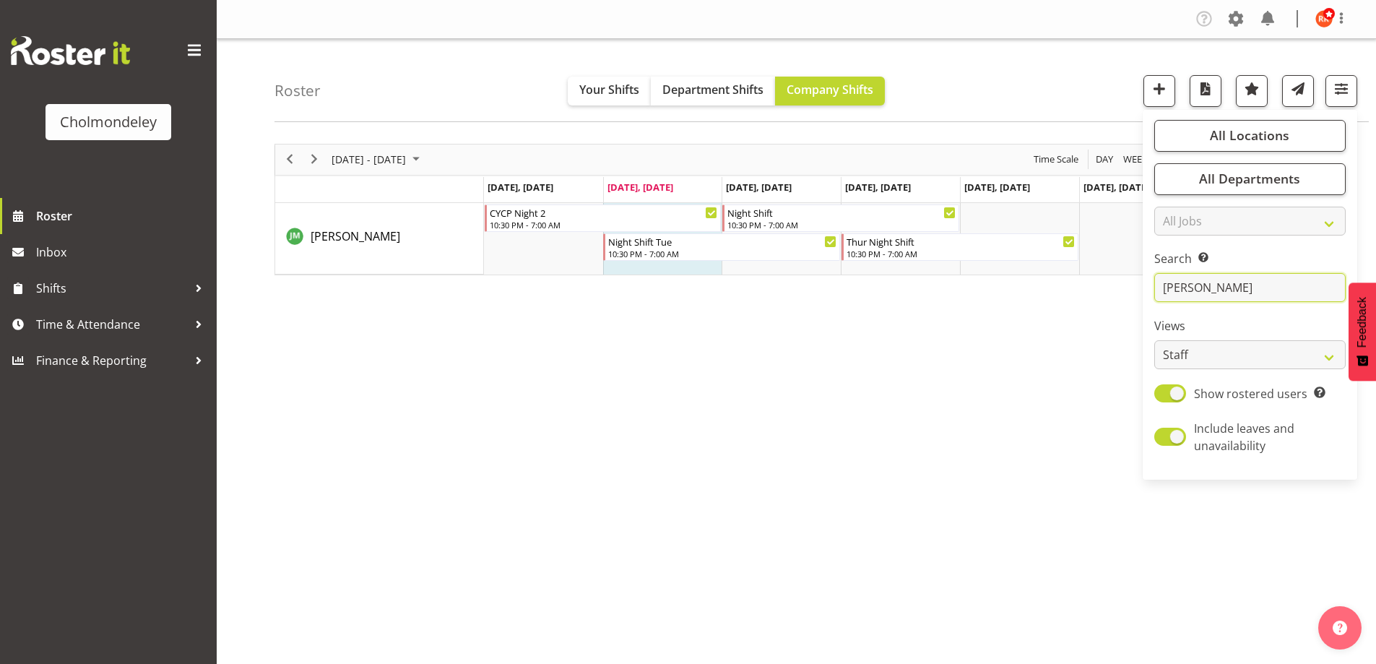
click at [1246, 278] on input "[PERSON_NAME]" at bounding box center [1249, 287] width 191 height 29
type input "j"
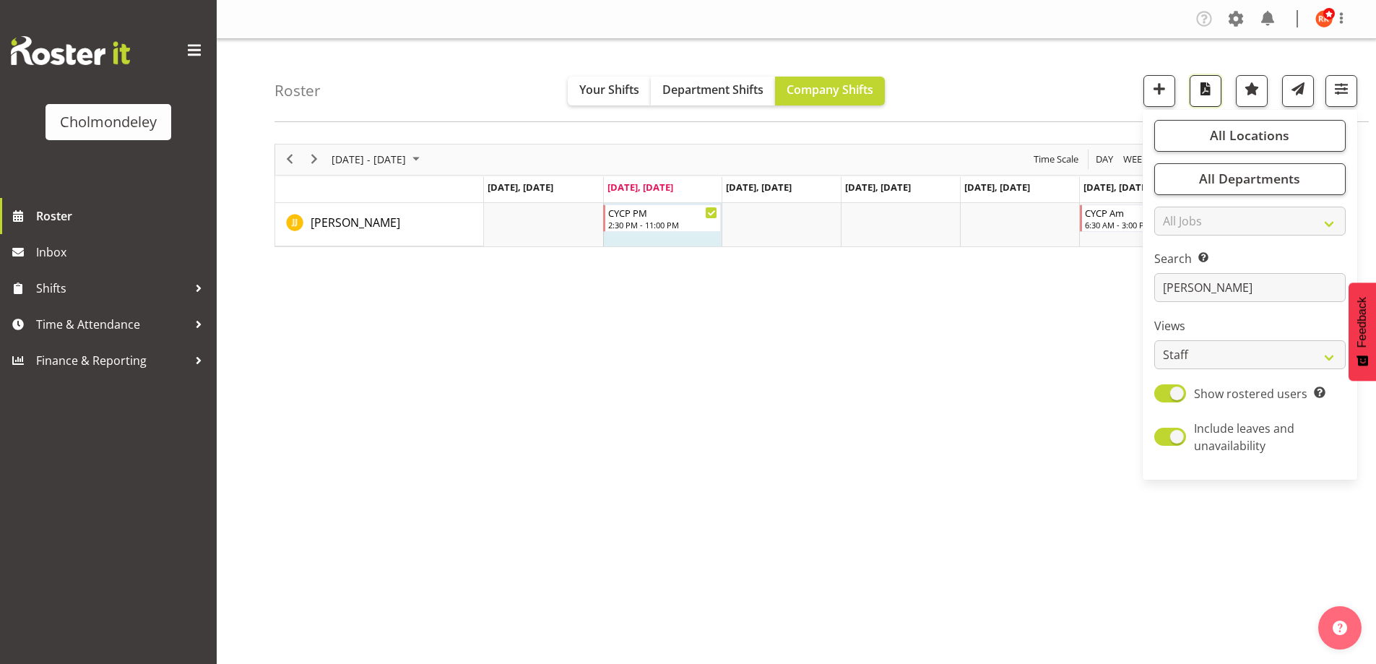
click at [1203, 88] on span "button" at bounding box center [1205, 88] width 19 height 19
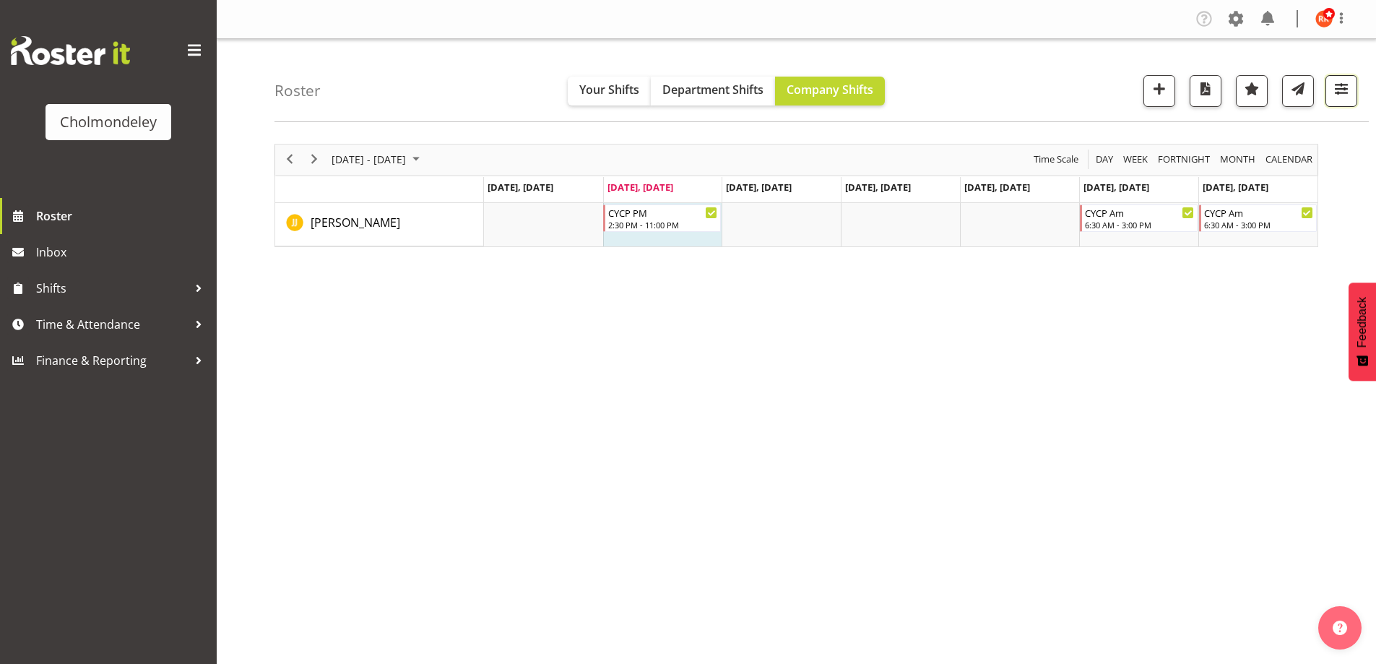
click at [1342, 93] on span "button" at bounding box center [1341, 88] width 19 height 19
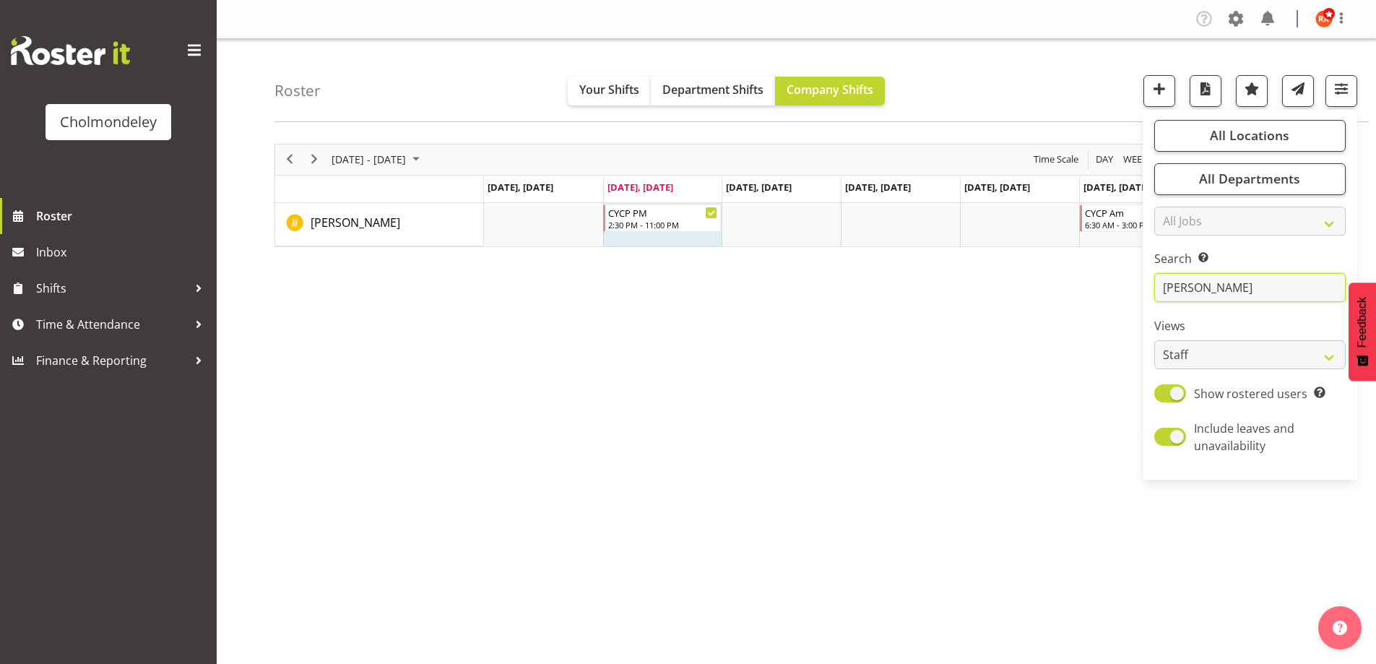
click at [1209, 288] on input "[PERSON_NAME]" at bounding box center [1249, 287] width 191 height 29
type input "j"
click at [1201, 87] on span "button" at bounding box center [1205, 88] width 19 height 19
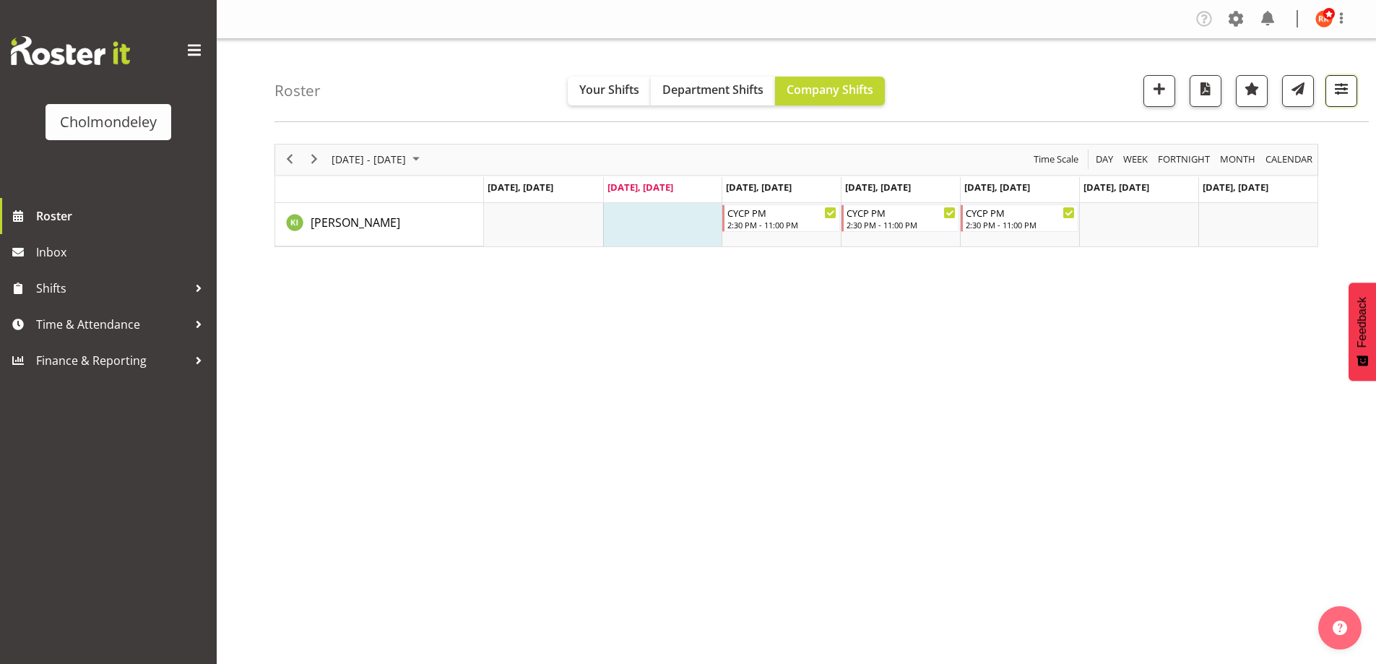
click at [1347, 84] on span "button" at bounding box center [1341, 88] width 19 height 19
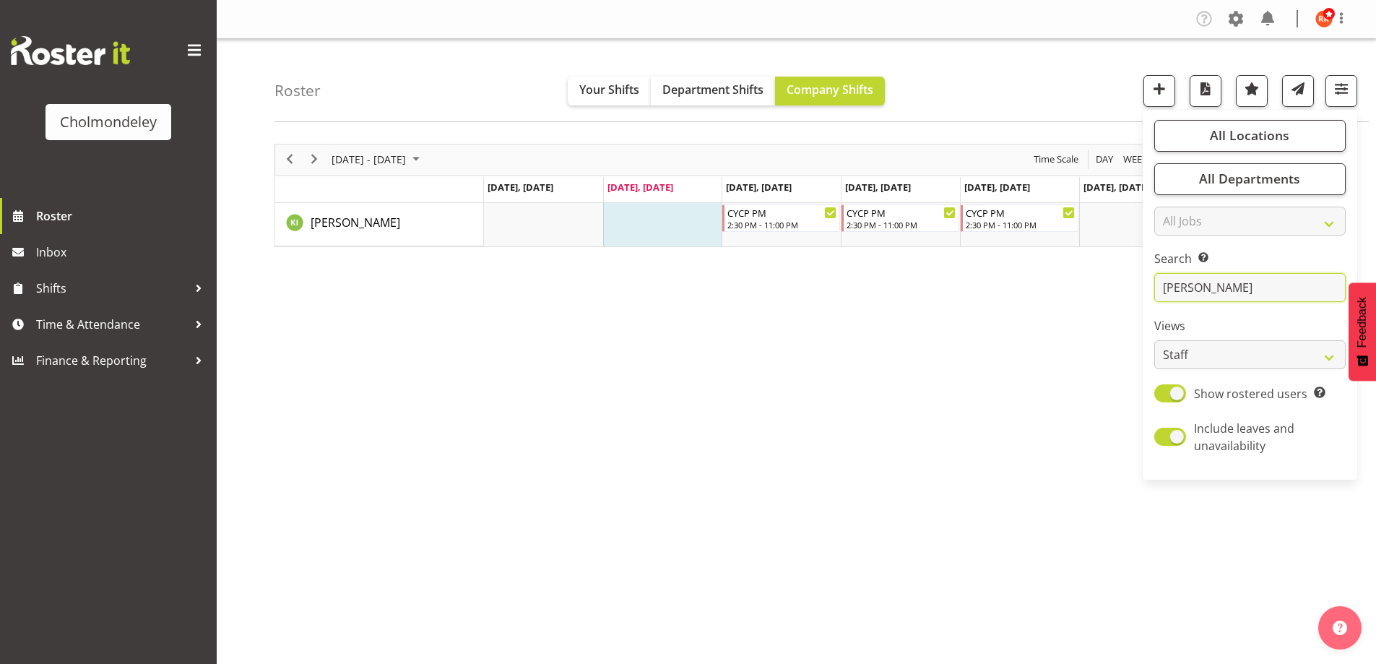
click at [1259, 297] on input "[PERSON_NAME]" at bounding box center [1249, 287] width 191 height 29
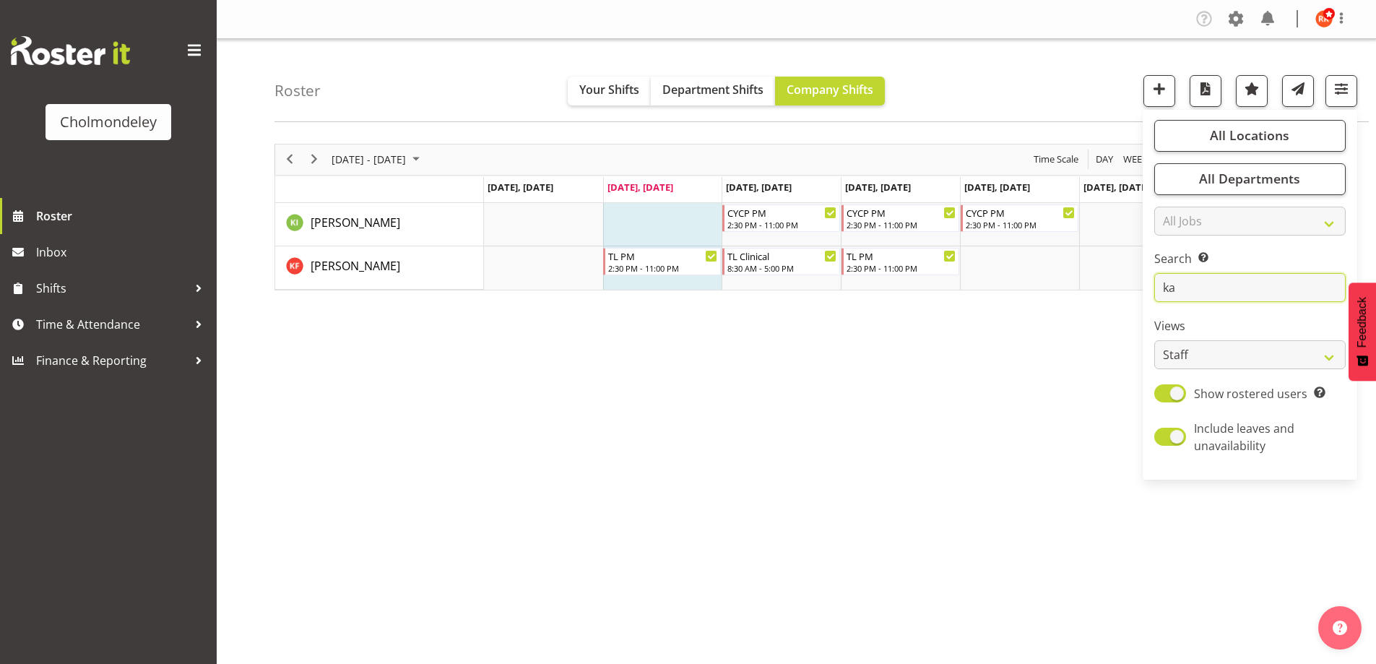
type input "k"
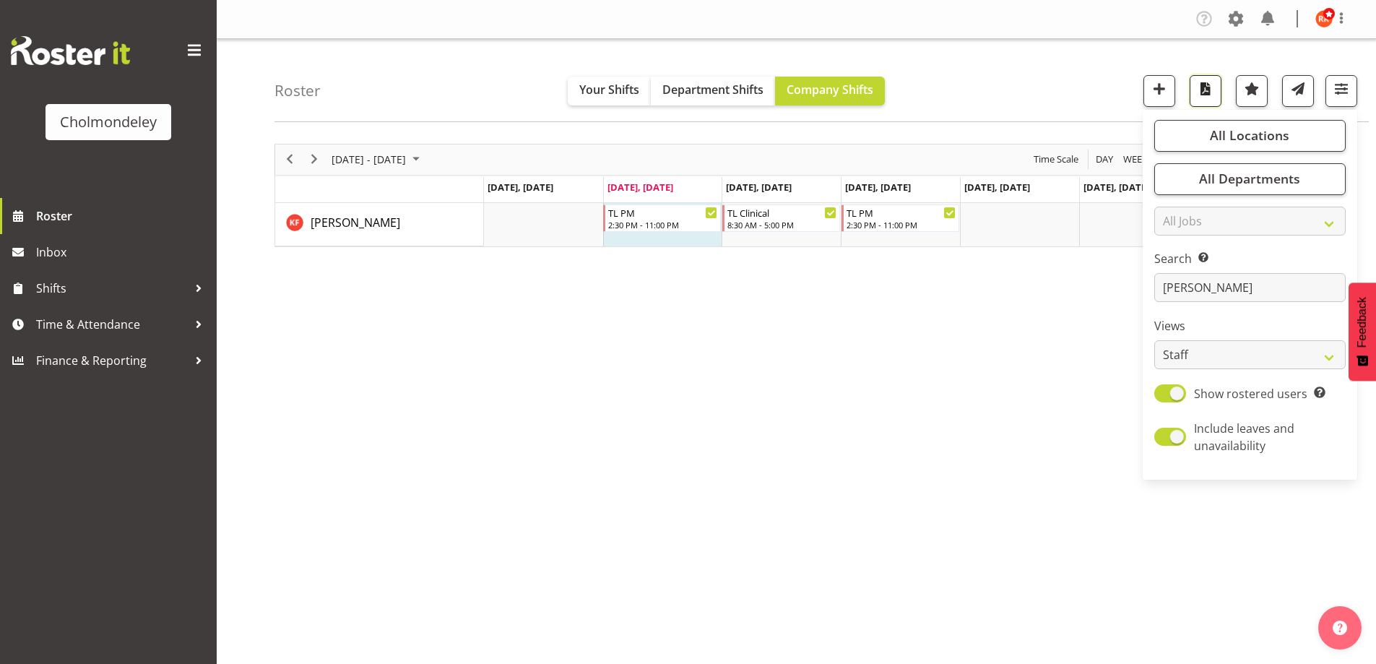
click at [1206, 92] on span "button" at bounding box center [1205, 88] width 19 height 19
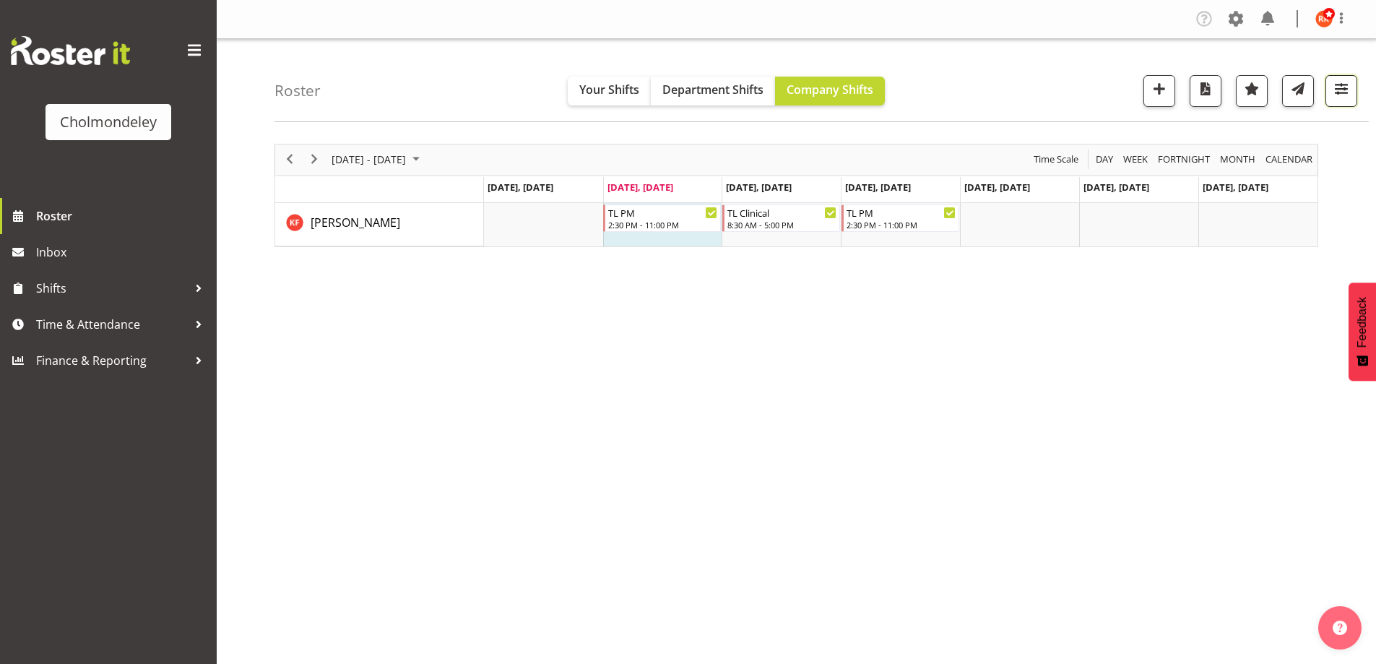
click at [1333, 78] on button "button" at bounding box center [1342, 91] width 32 height 32
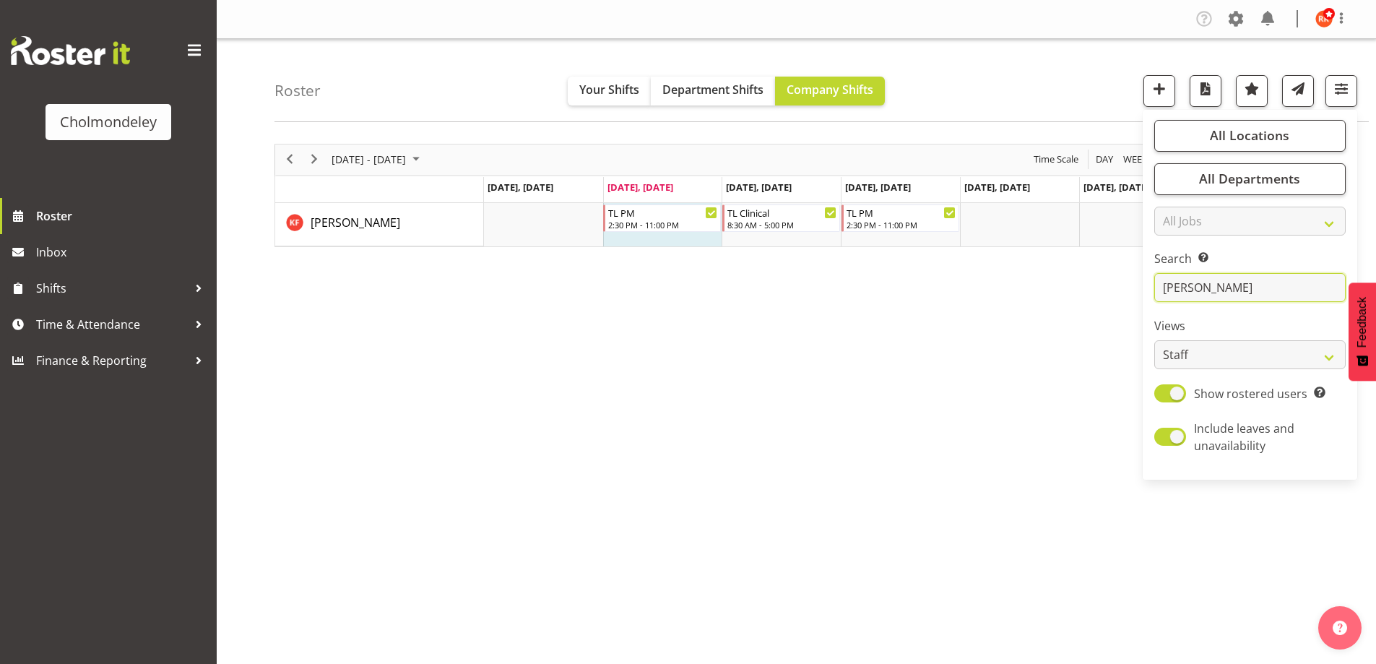
click at [1247, 298] on input "[PERSON_NAME]" at bounding box center [1249, 287] width 191 height 29
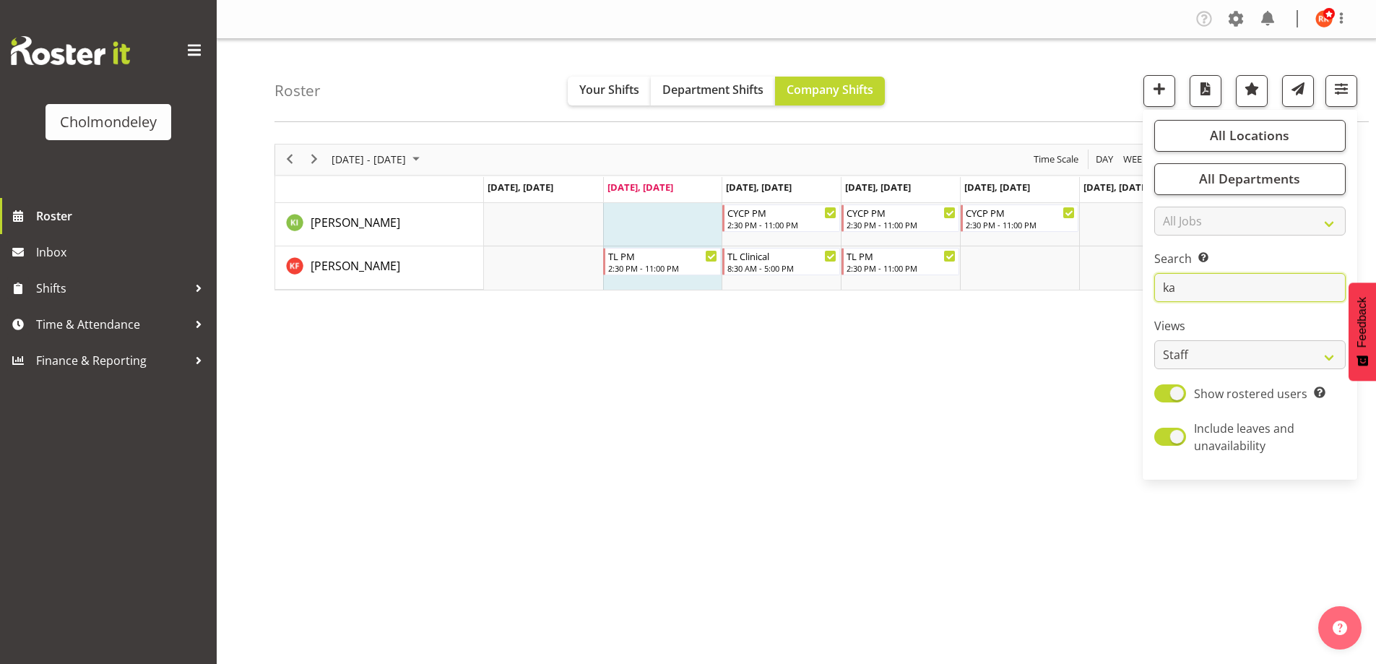
type input "k"
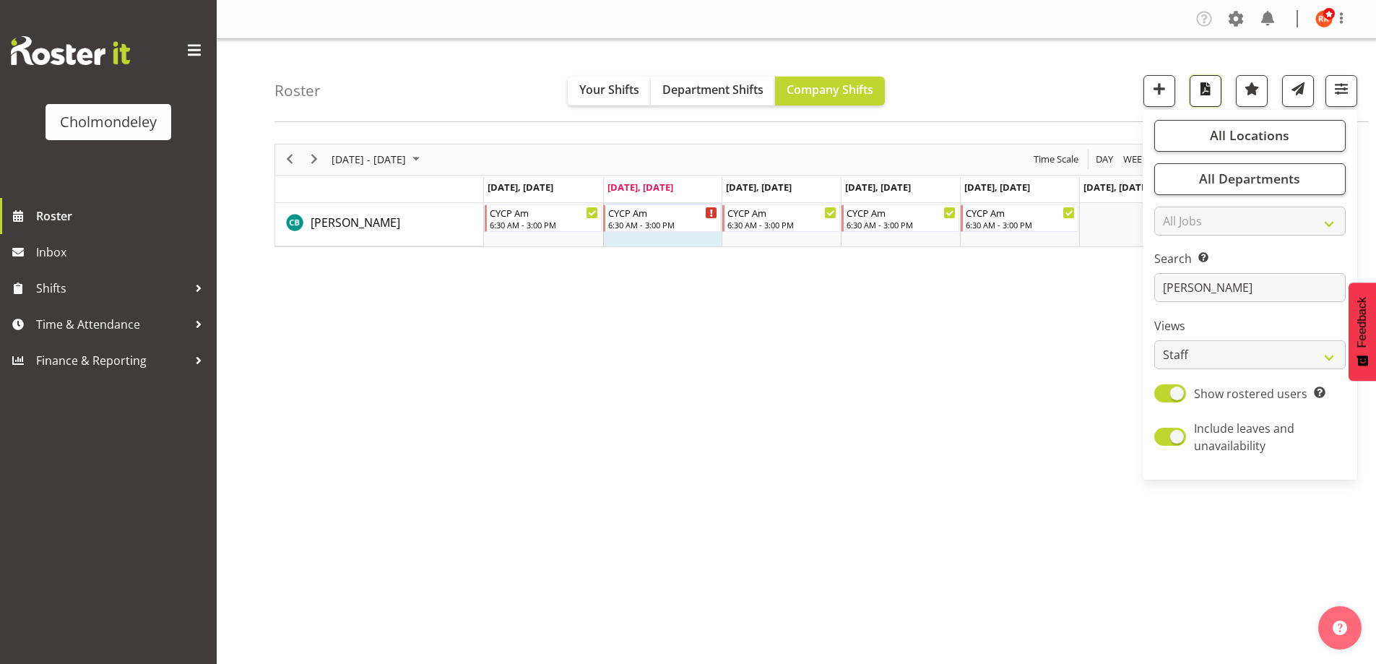
click at [1208, 95] on span "button" at bounding box center [1205, 88] width 19 height 19
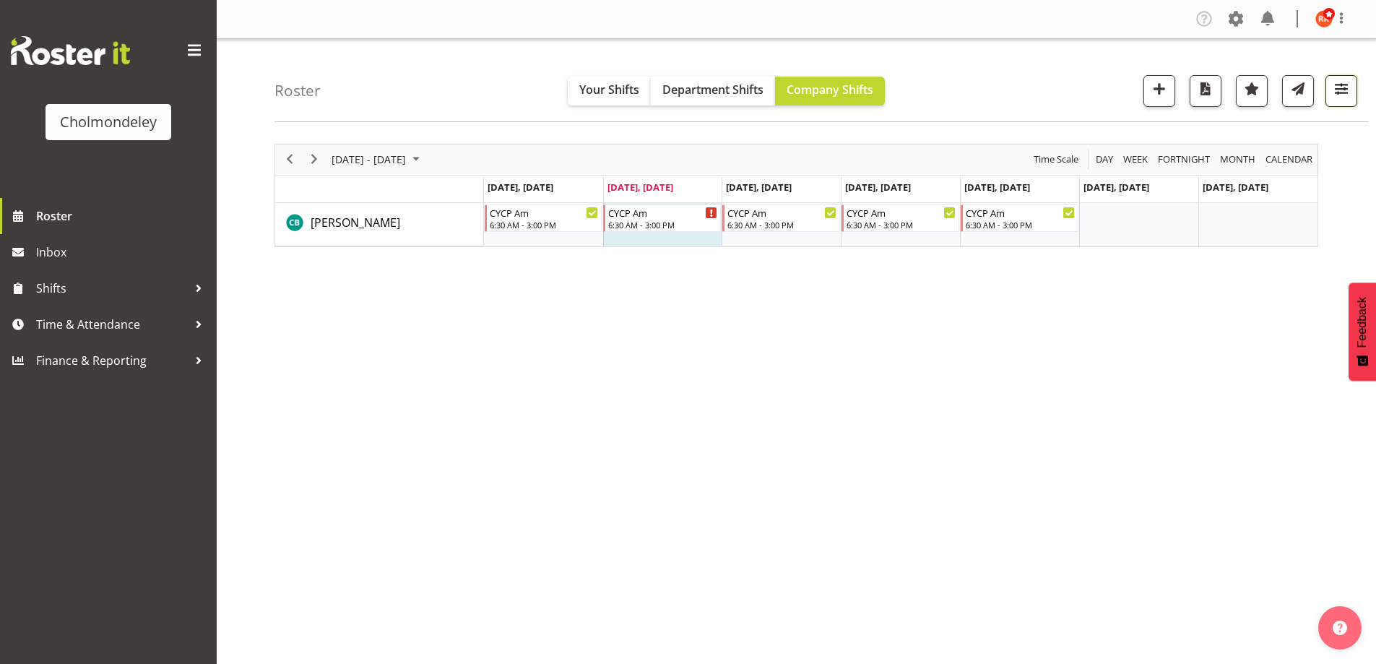
click at [1335, 82] on span "button" at bounding box center [1341, 88] width 19 height 19
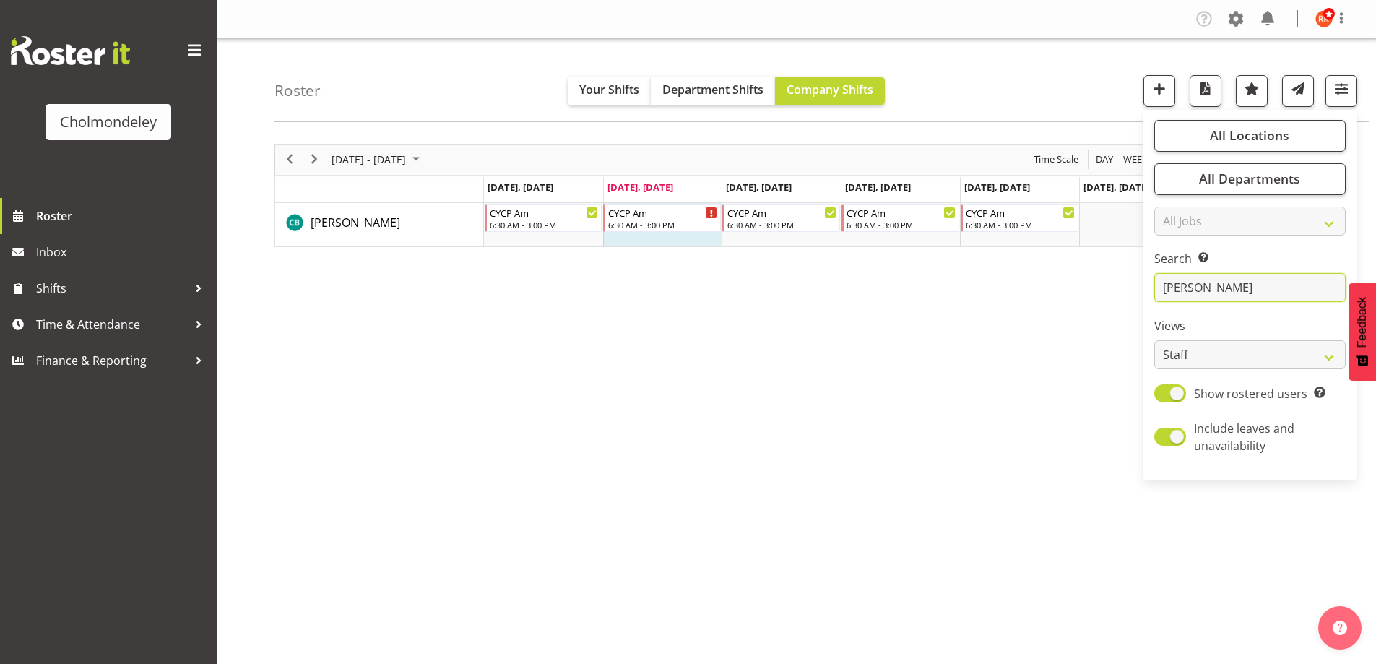
click at [1249, 287] on input "[PERSON_NAME]" at bounding box center [1249, 287] width 191 height 29
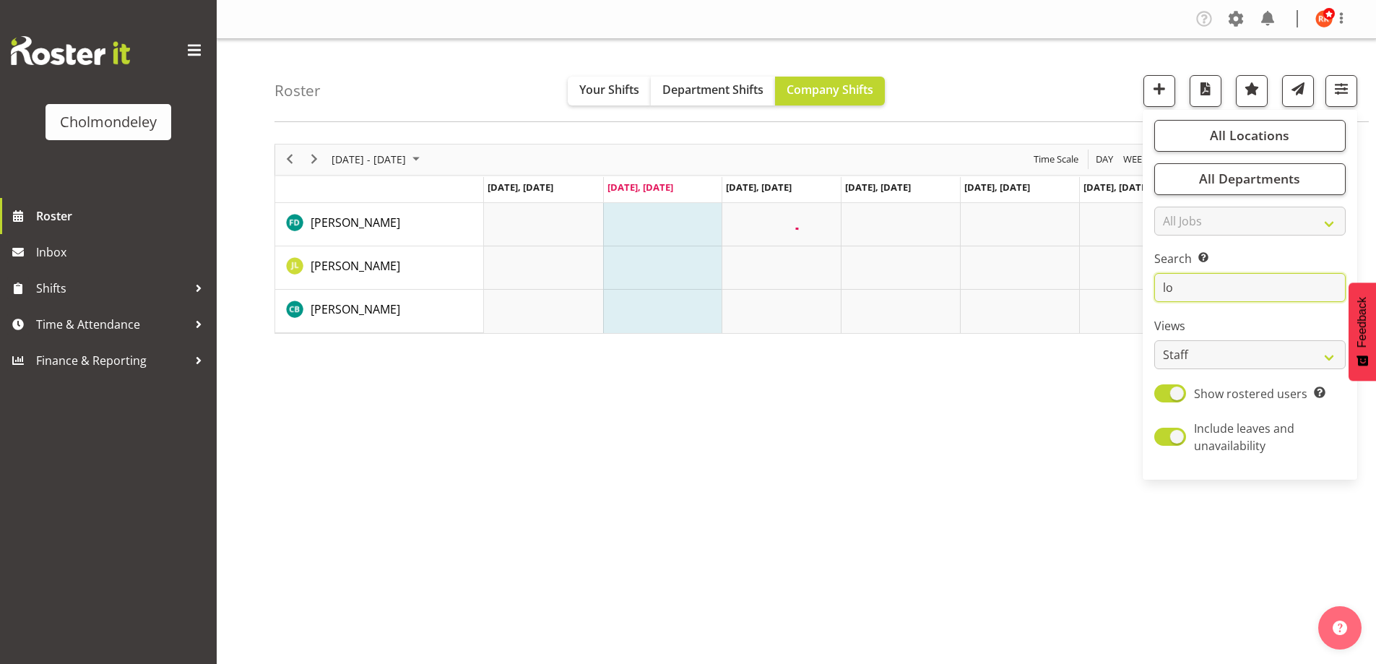
type input "l"
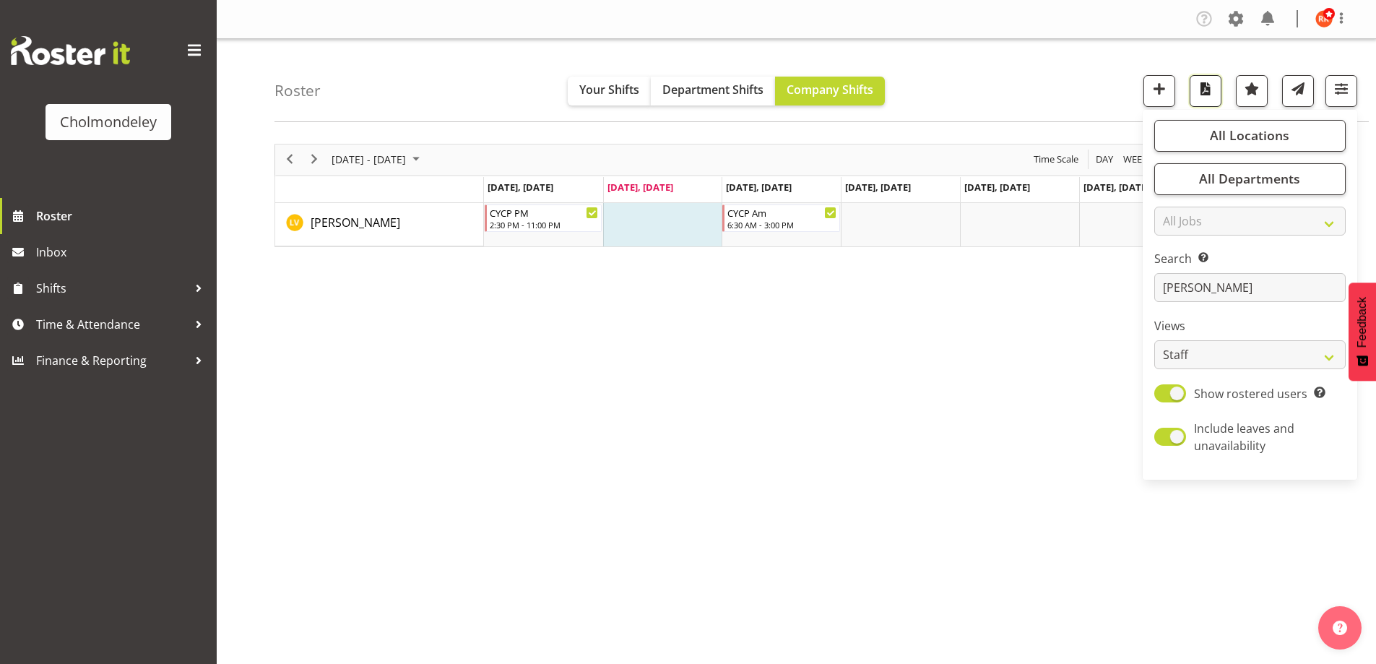
click at [1209, 94] on span "button" at bounding box center [1205, 88] width 19 height 19
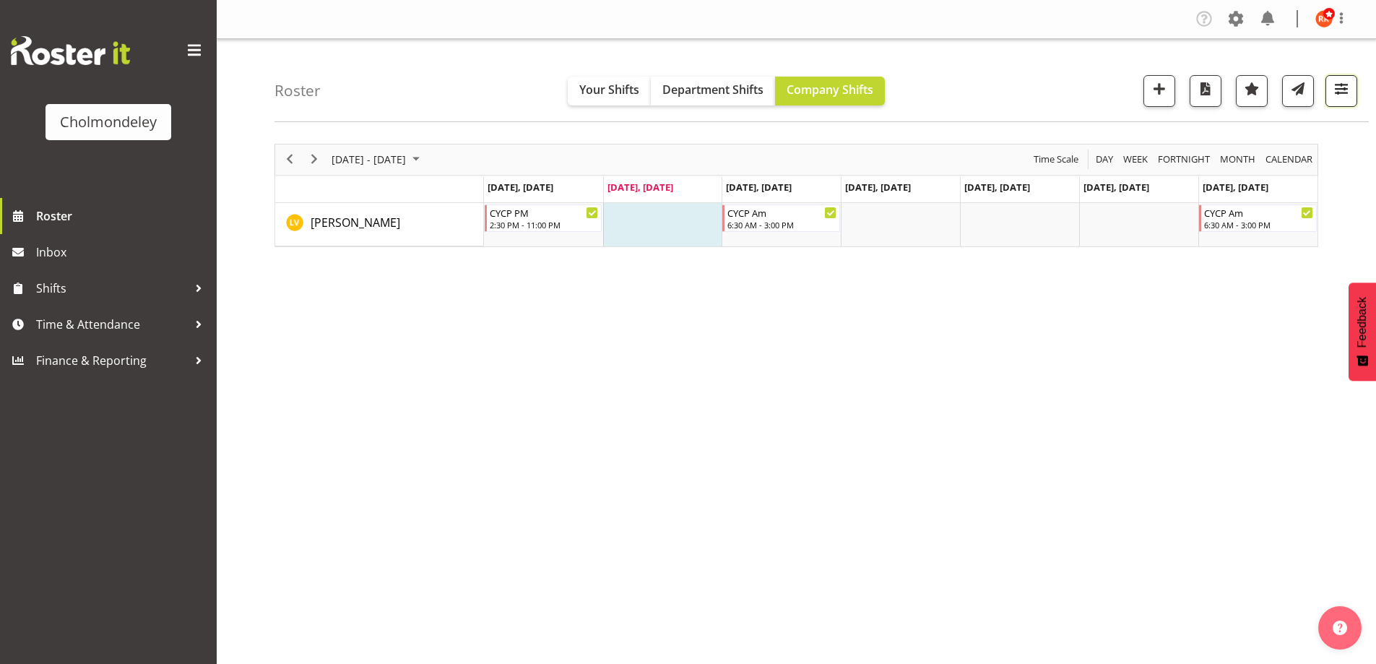
click at [1338, 84] on span "button" at bounding box center [1341, 88] width 19 height 19
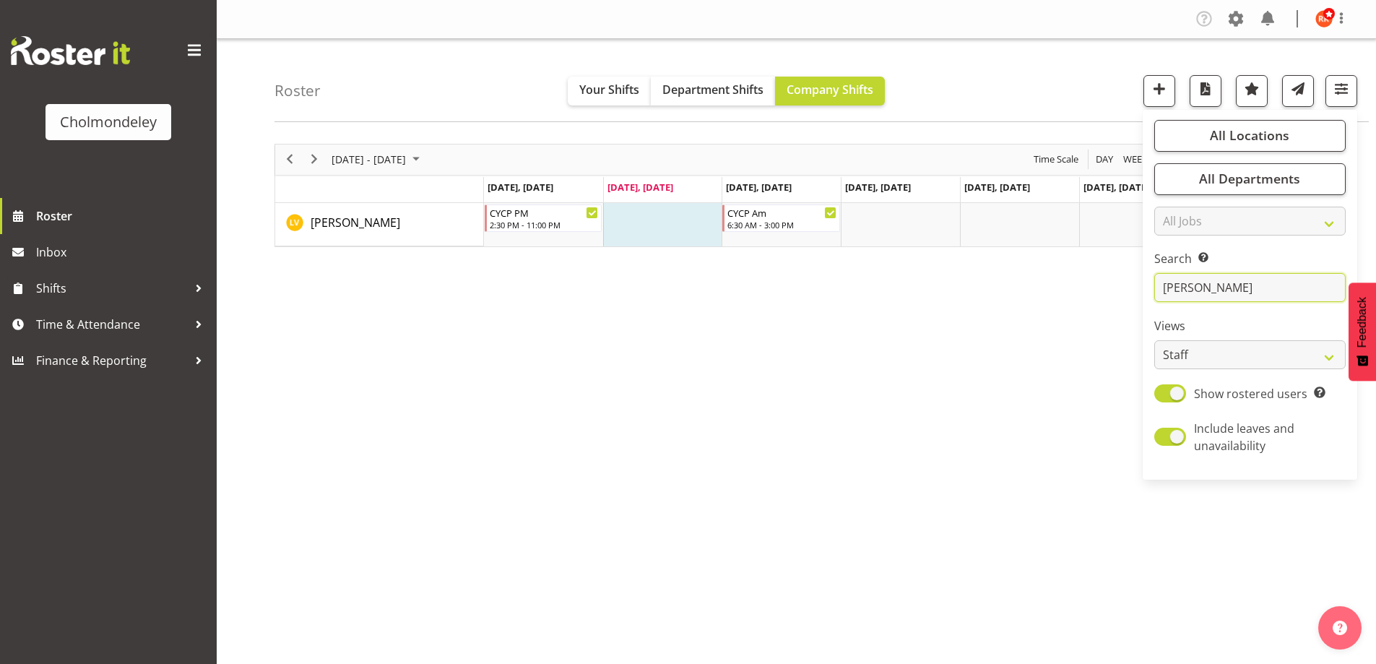
click at [1207, 285] on input "[PERSON_NAME]" at bounding box center [1249, 287] width 191 height 29
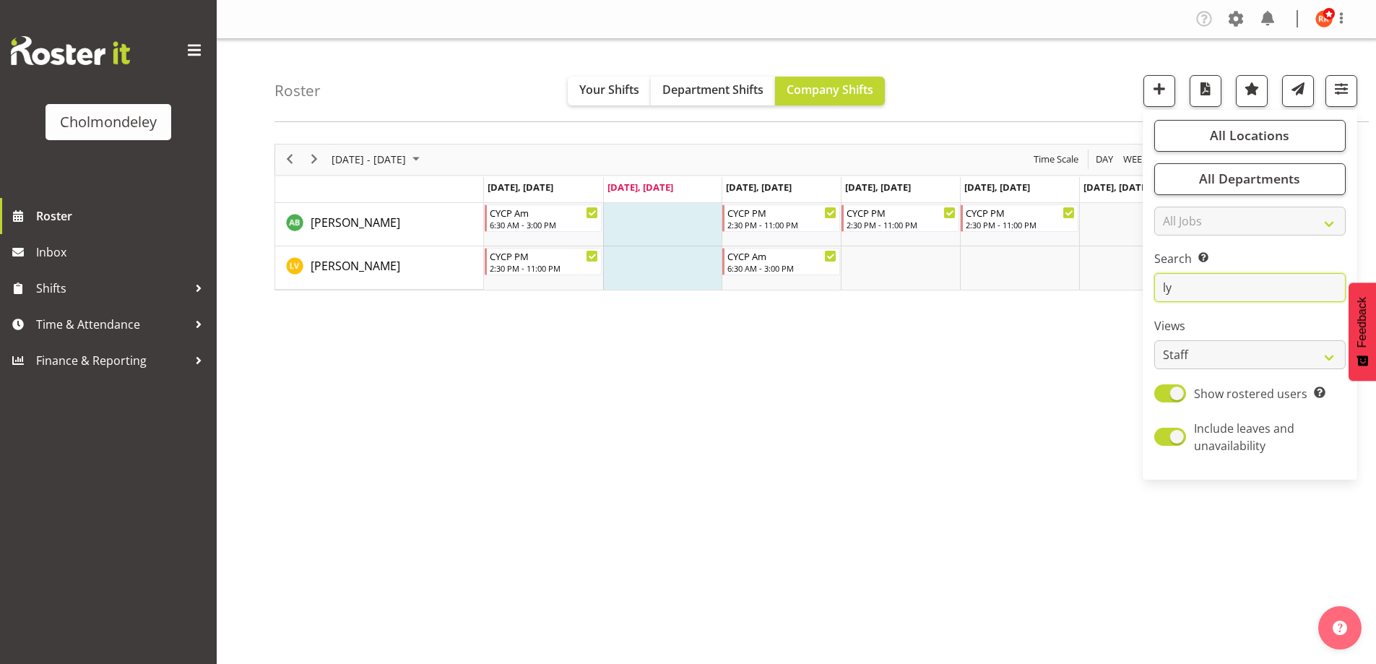
type input "l"
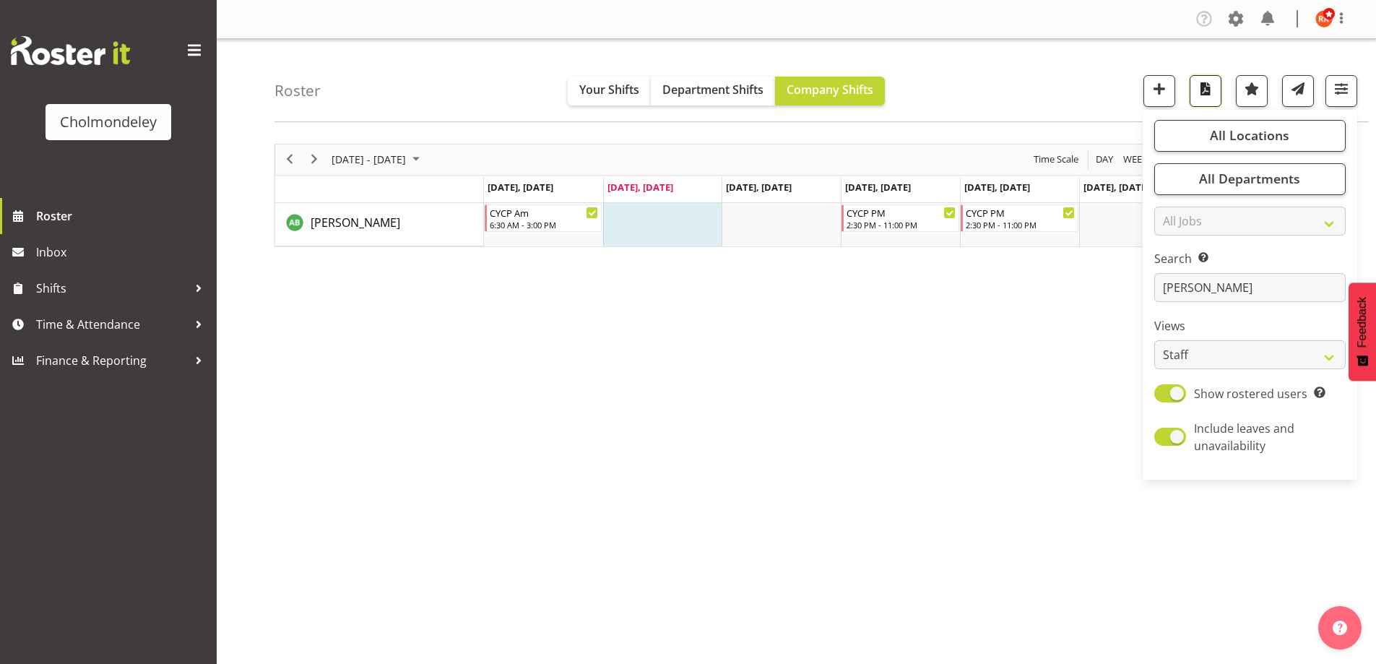
click at [1200, 92] on span "button" at bounding box center [1205, 88] width 19 height 19
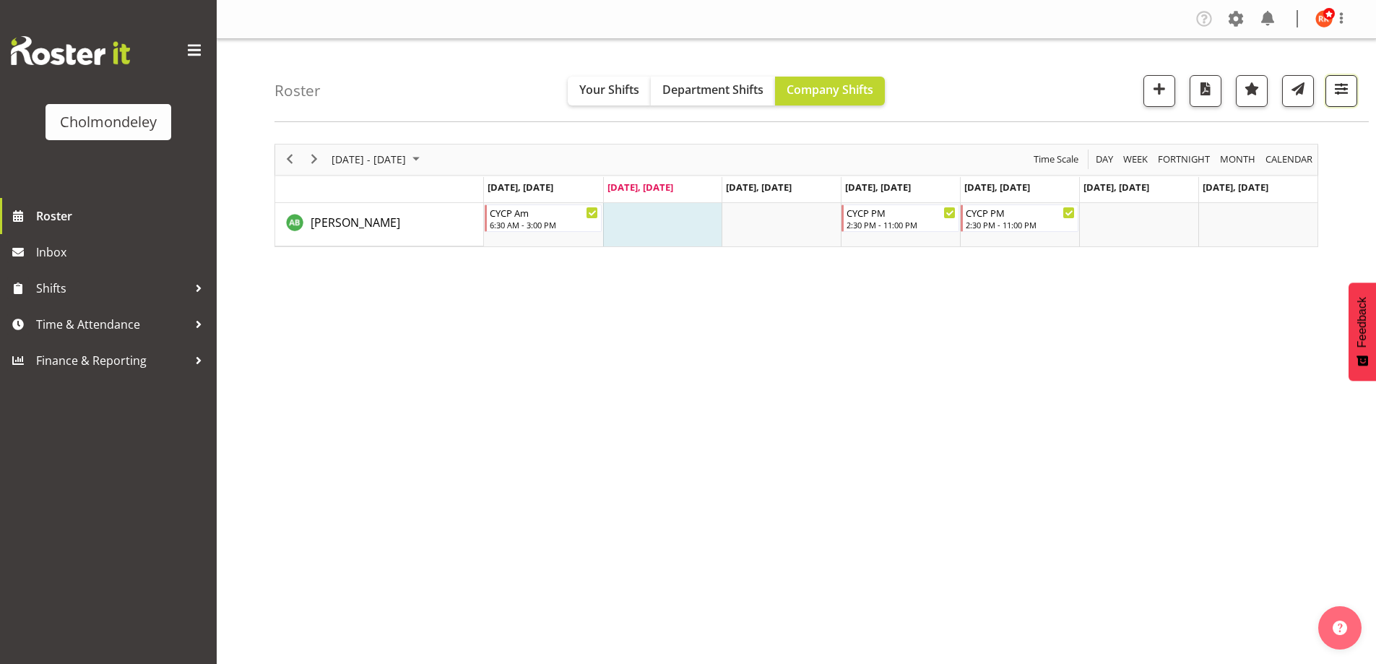
click at [1341, 93] on span "button" at bounding box center [1341, 88] width 19 height 19
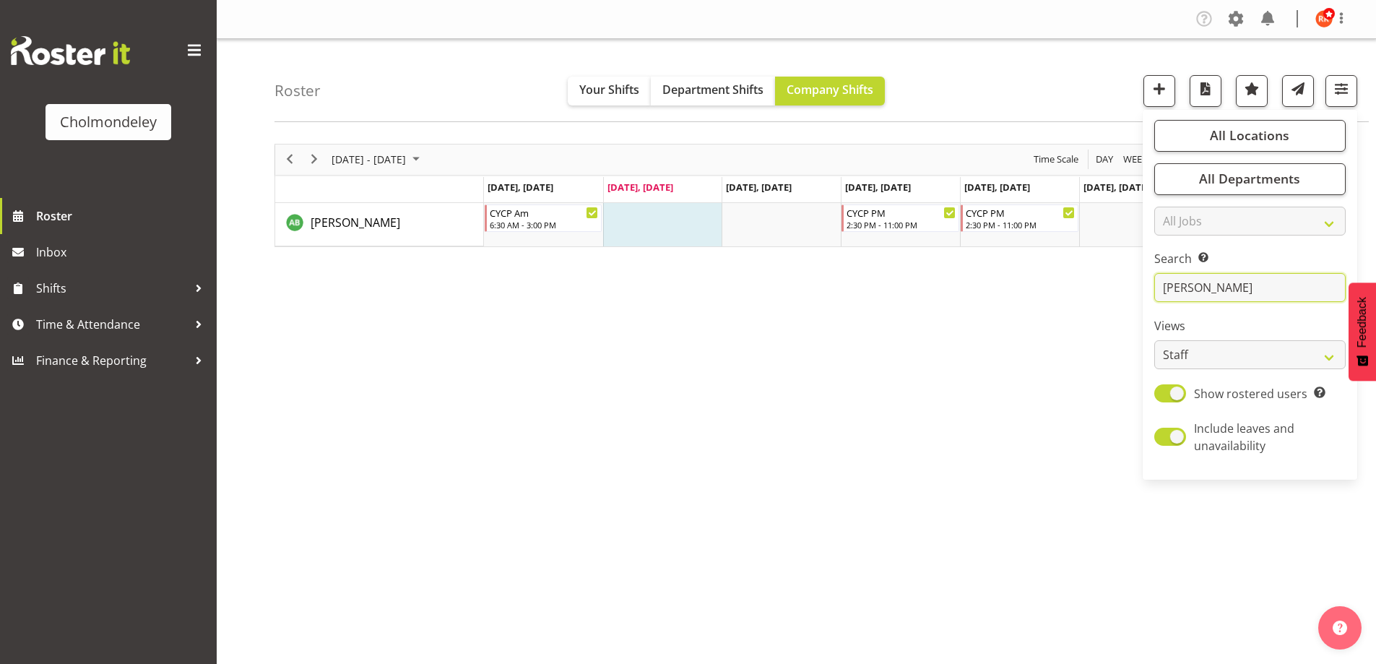
click at [1243, 287] on input "[PERSON_NAME]" at bounding box center [1249, 287] width 191 height 29
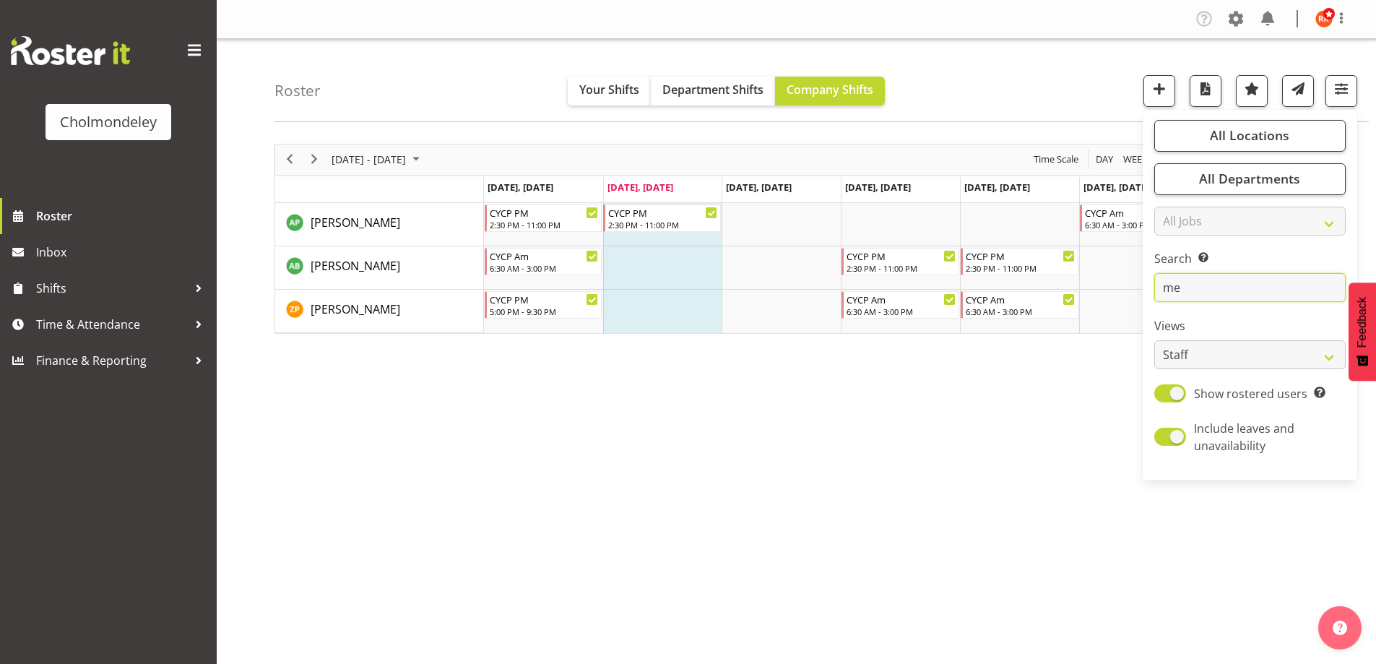
type input "m"
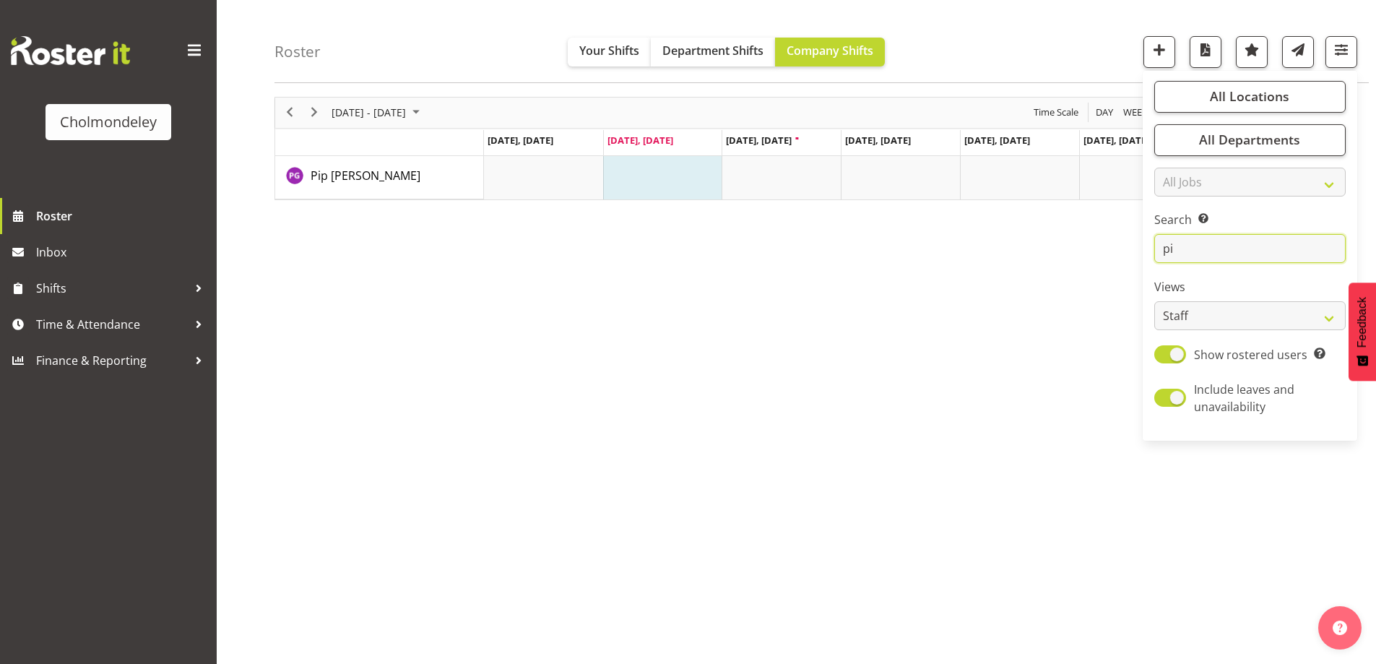
scroll to position [47, 0]
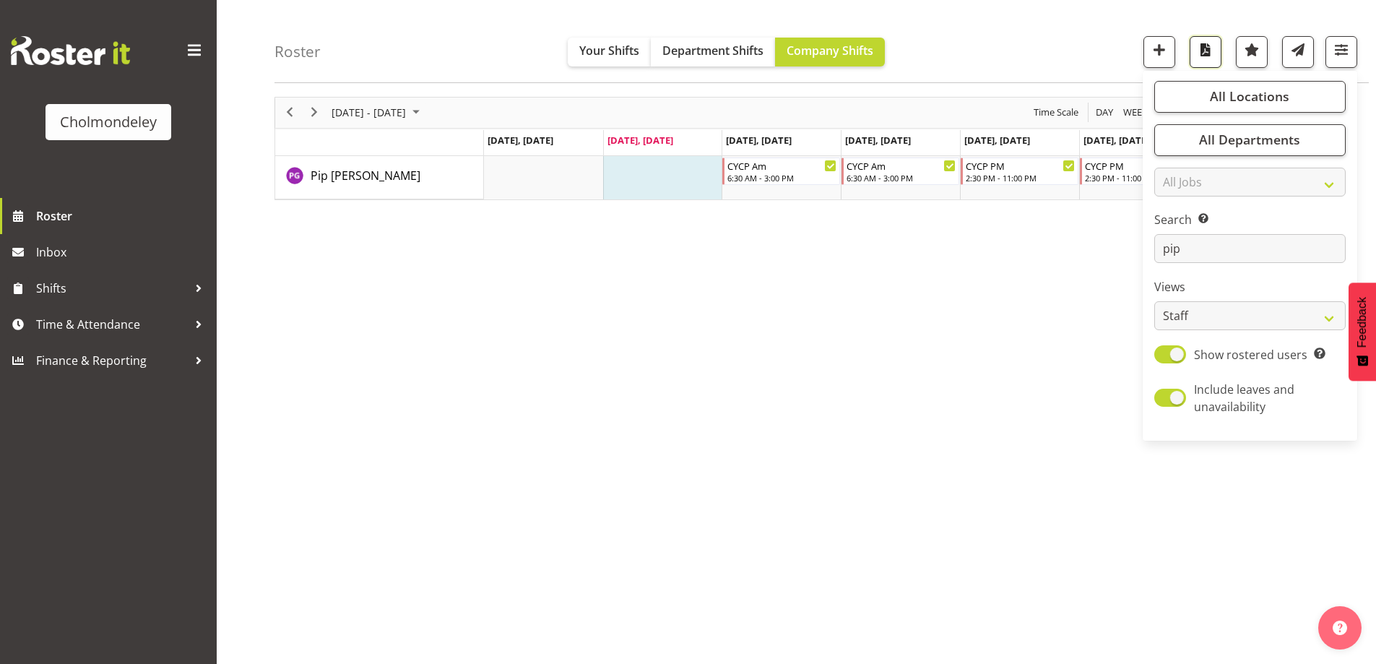
click at [1201, 42] on span "button" at bounding box center [1205, 49] width 19 height 19
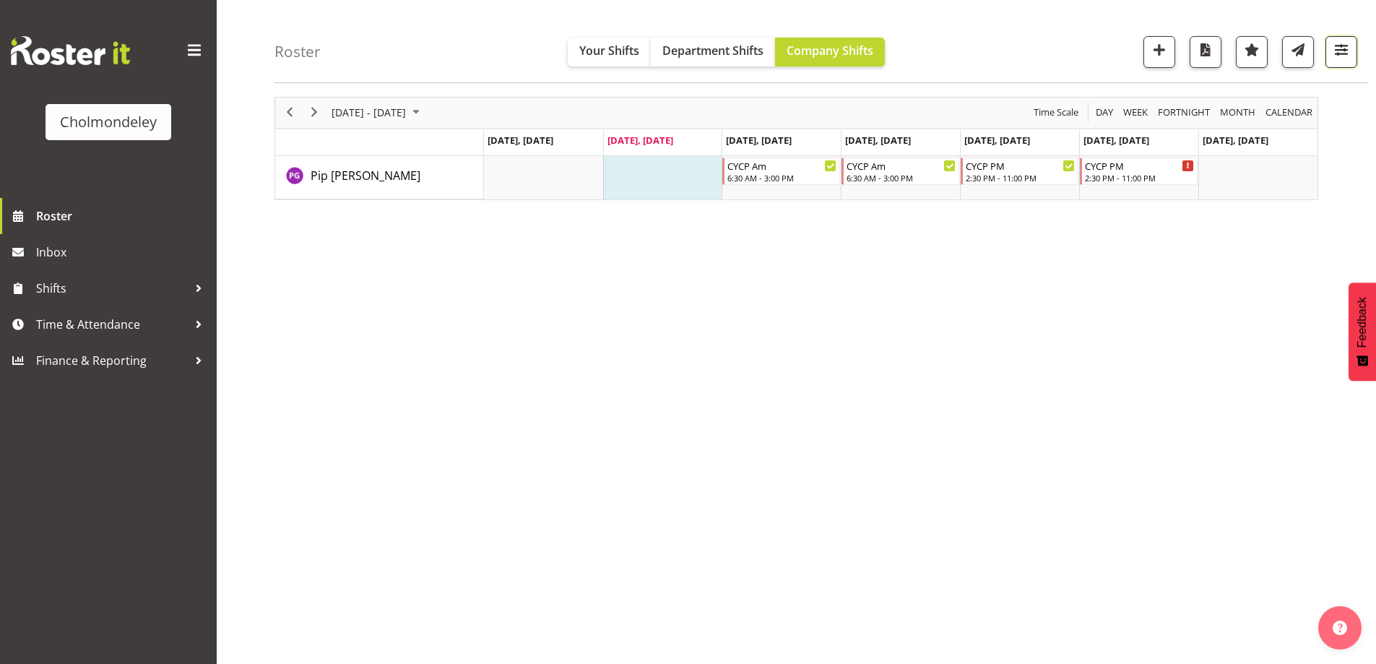
click at [1348, 53] on span "button" at bounding box center [1341, 49] width 19 height 19
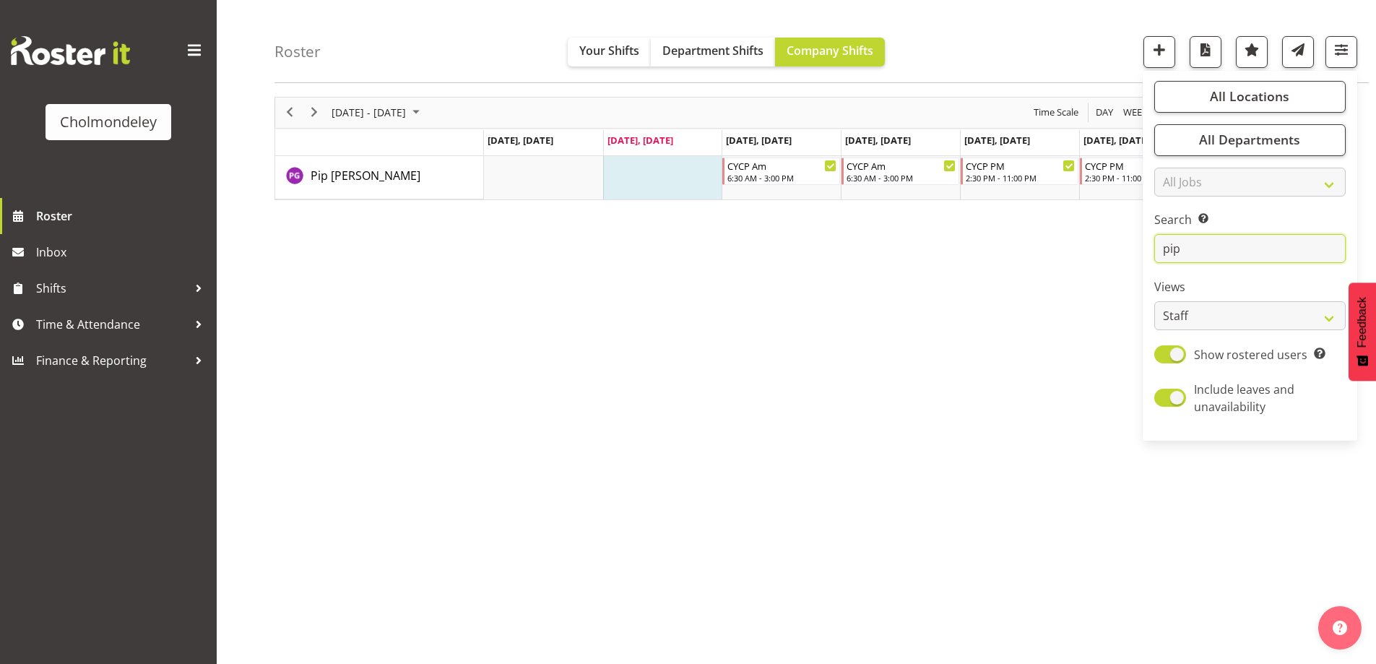
click at [1243, 245] on input "pip" at bounding box center [1249, 249] width 191 height 29
type input "p"
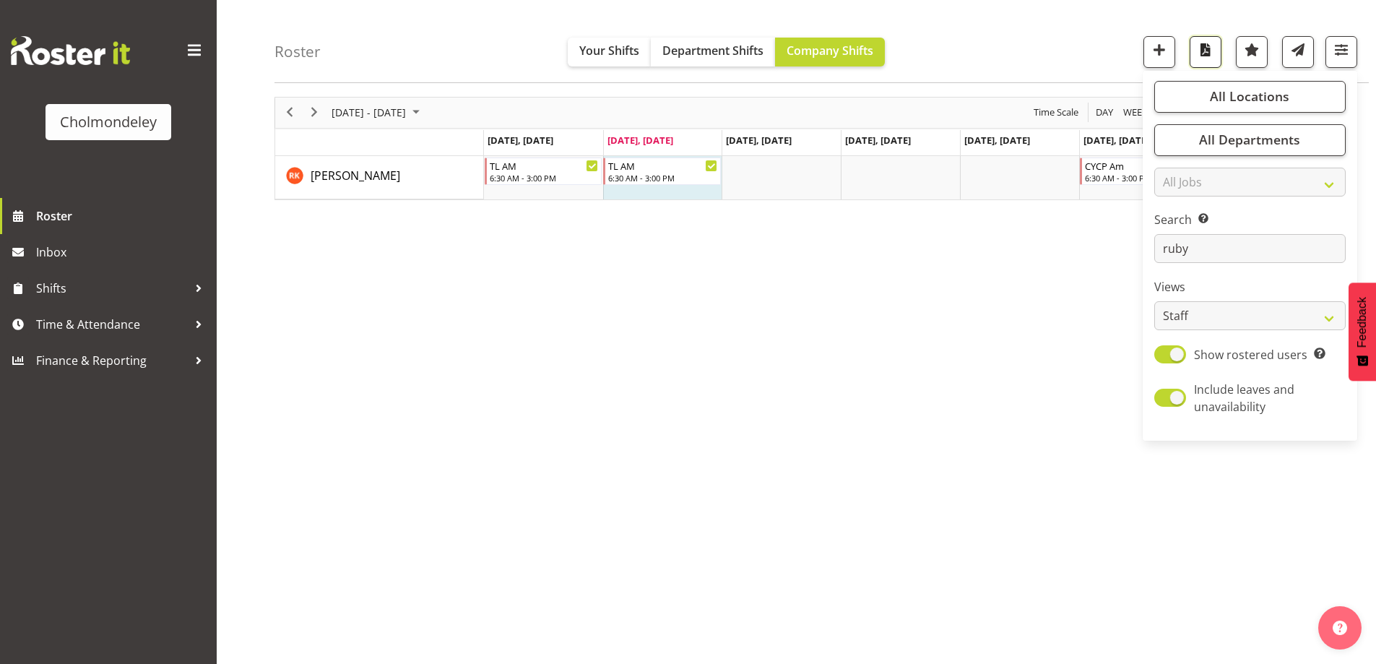
click at [1204, 49] on span "button" at bounding box center [1205, 49] width 19 height 19
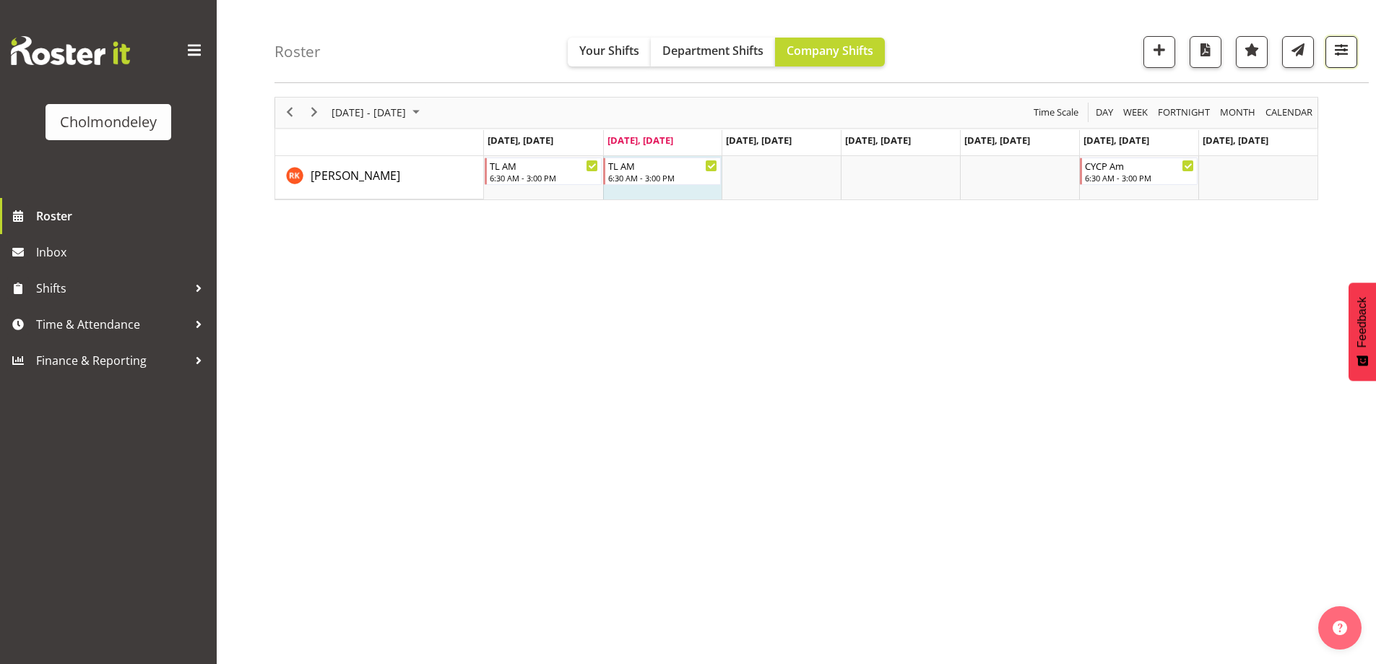
click at [1343, 43] on span "button" at bounding box center [1341, 49] width 19 height 19
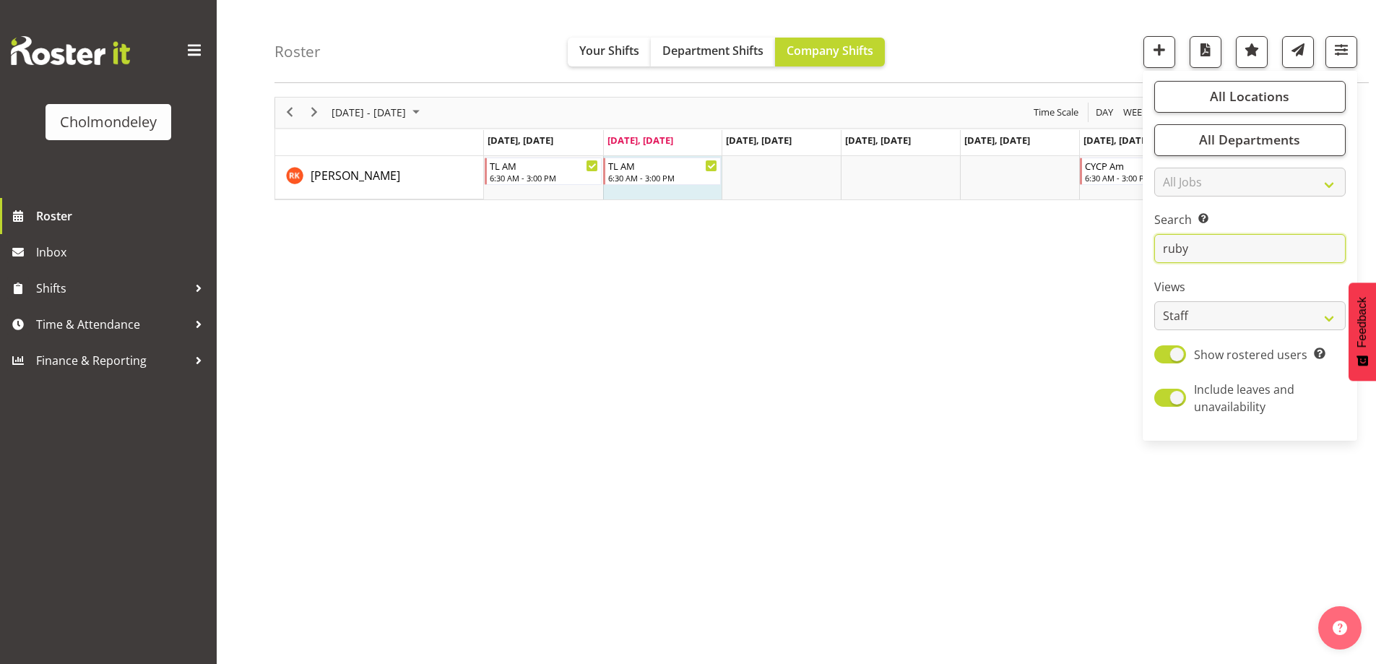
click at [1269, 246] on input "ruby" at bounding box center [1249, 249] width 191 height 29
type input "r"
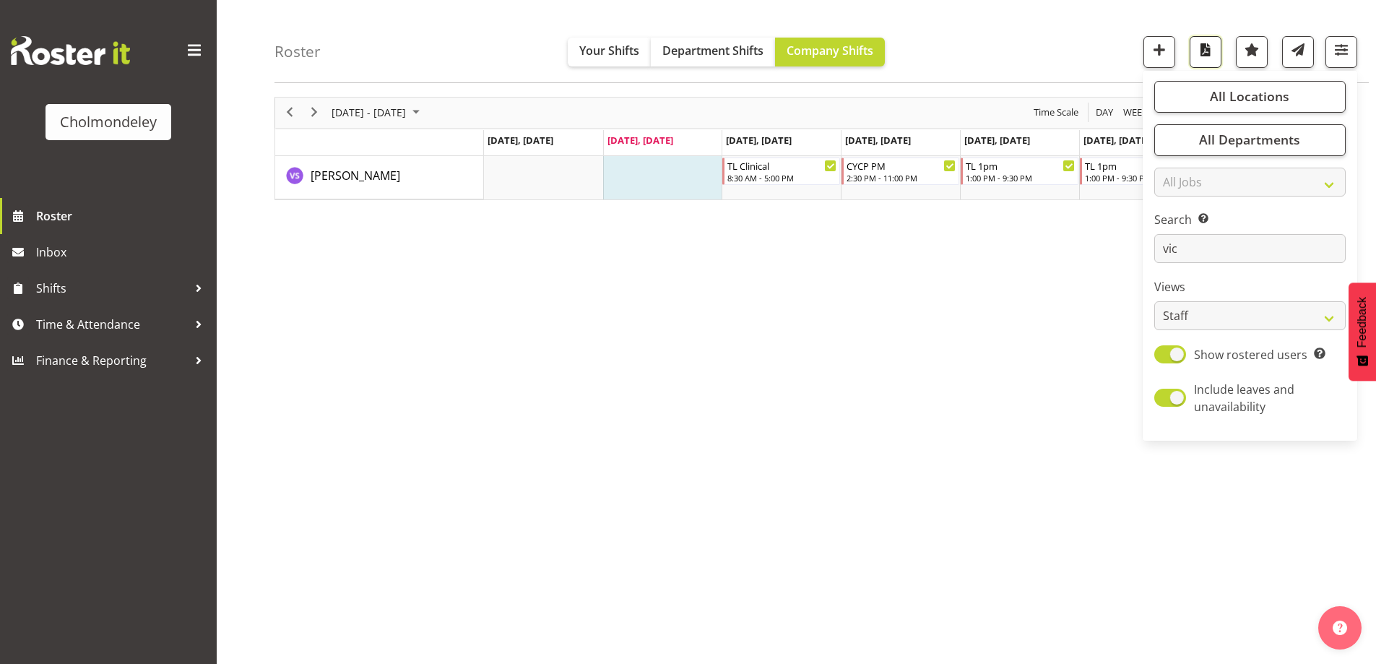
click at [1204, 51] on span "button" at bounding box center [1205, 49] width 19 height 19
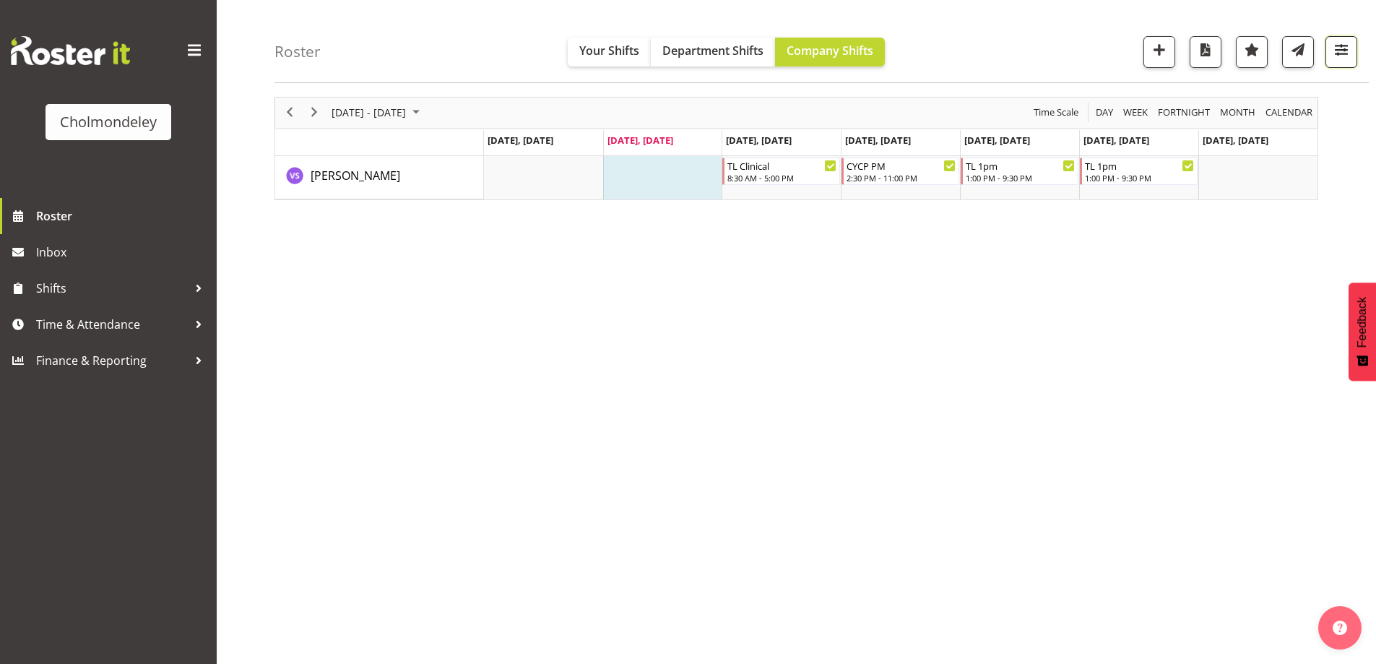
click at [1340, 46] on span "button" at bounding box center [1341, 49] width 19 height 19
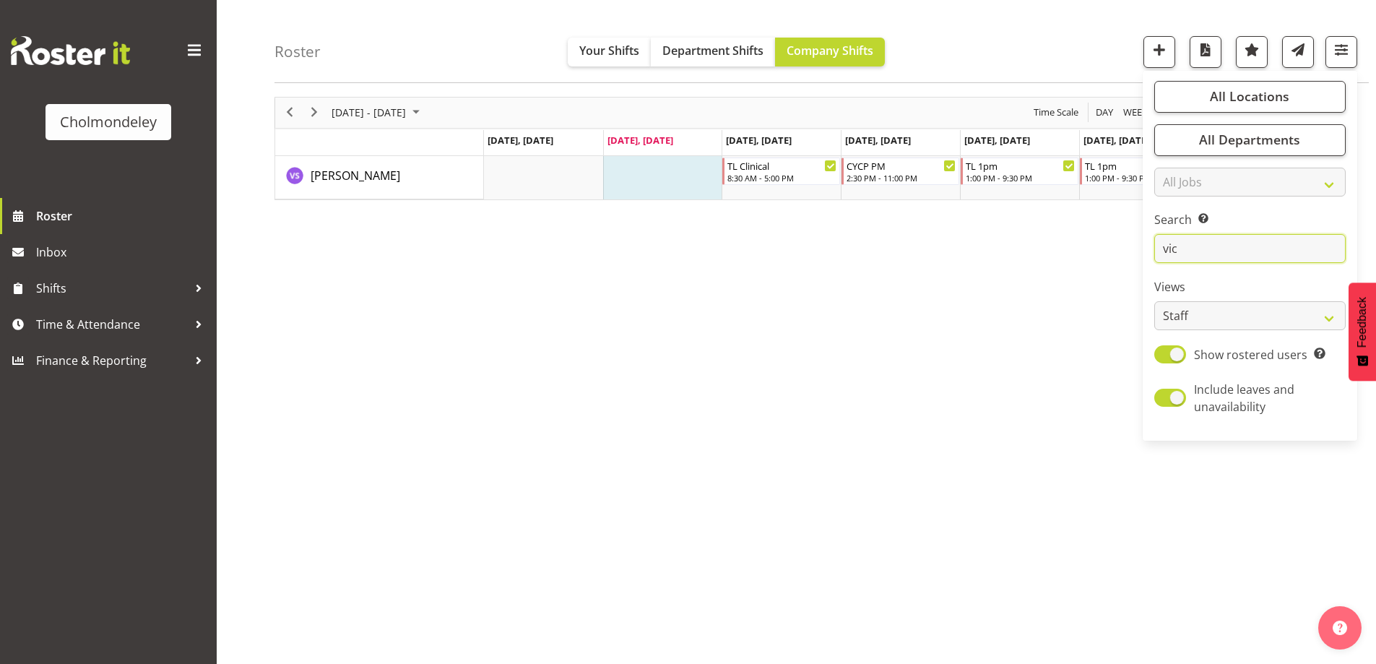
click at [1271, 237] on input "vic" at bounding box center [1249, 249] width 191 height 29
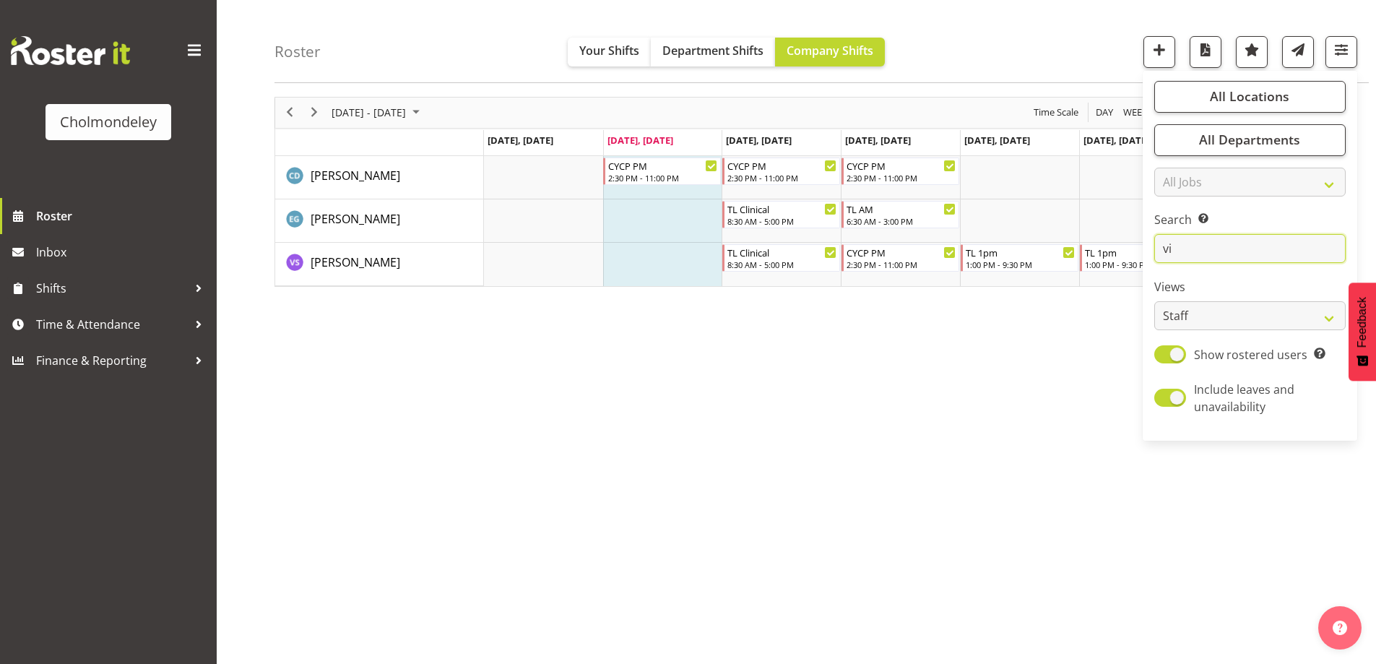
type input "v"
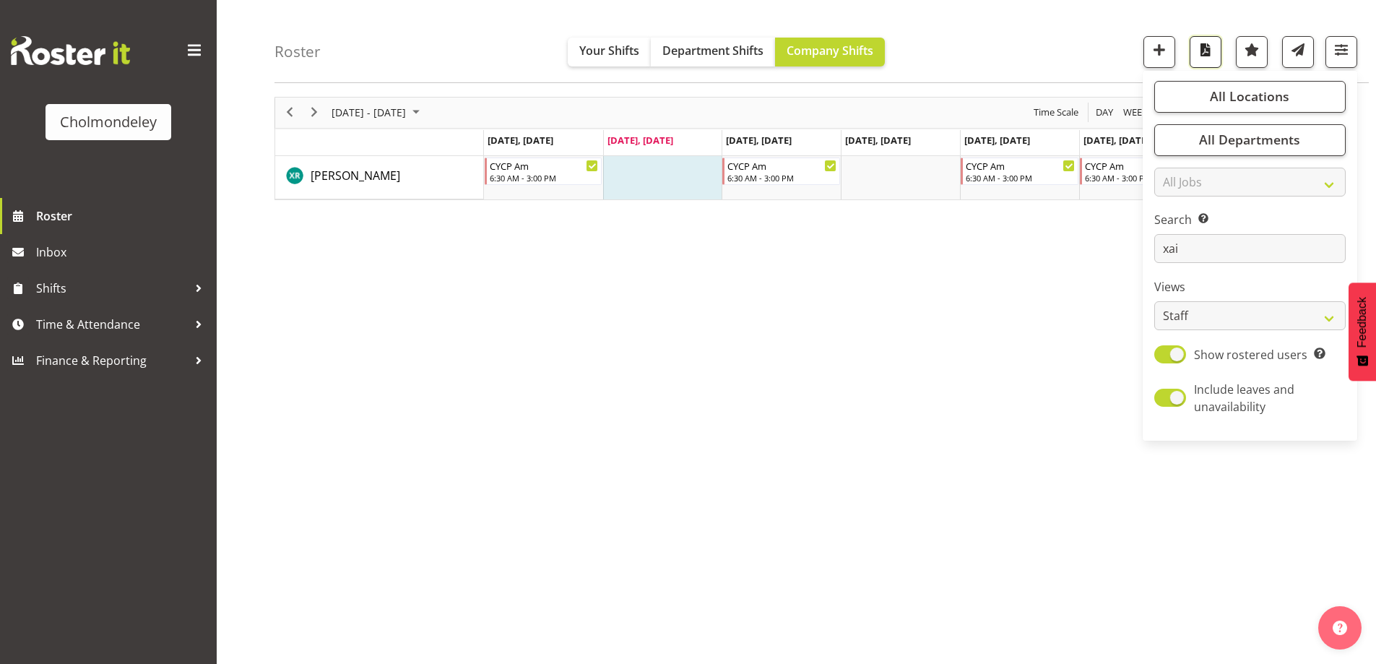
click at [1206, 44] on span "button" at bounding box center [1205, 49] width 19 height 19
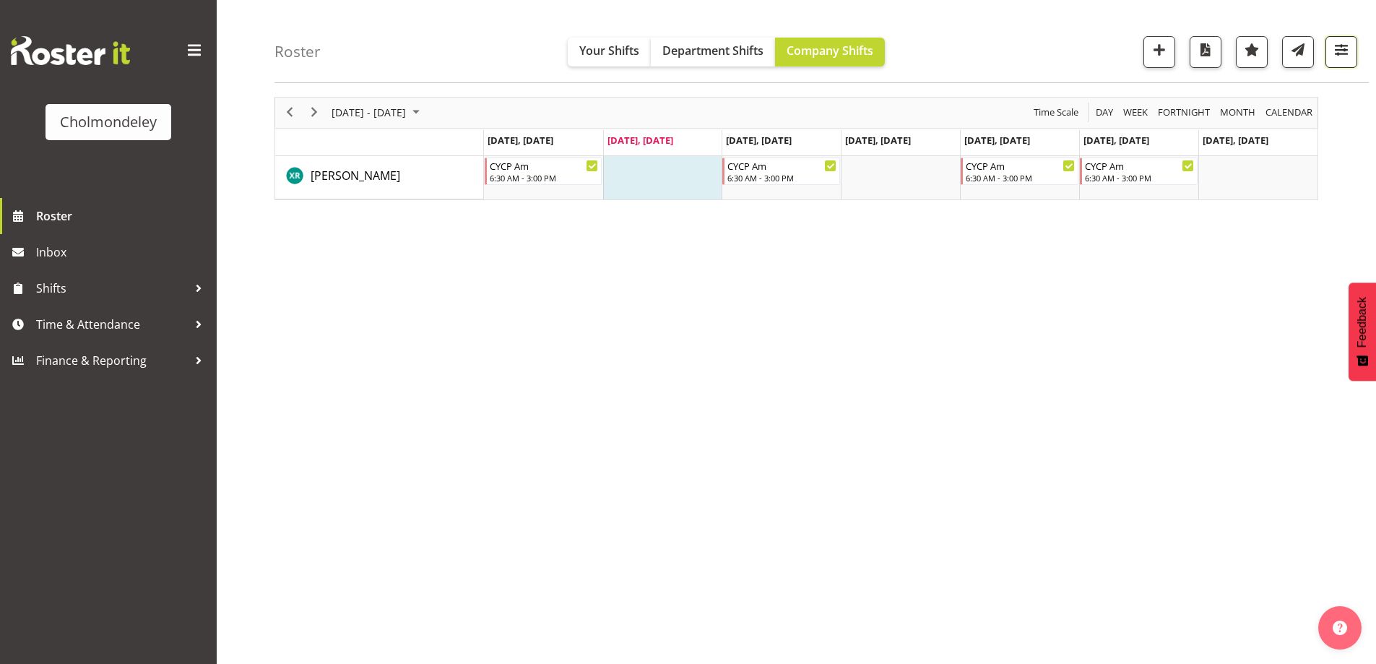
click at [1342, 48] on span "button" at bounding box center [1341, 49] width 19 height 19
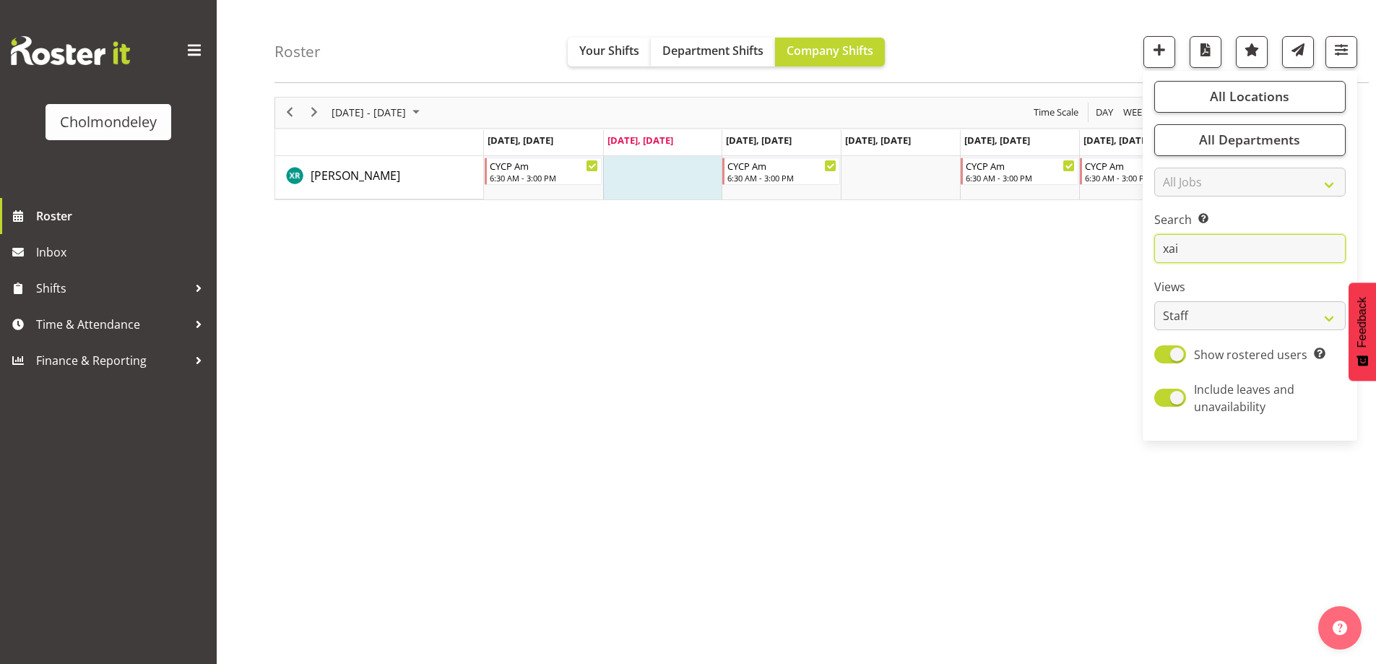
click at [1222, 251] on input "xai" at bounding box center [1249, 249] width 191 height 29
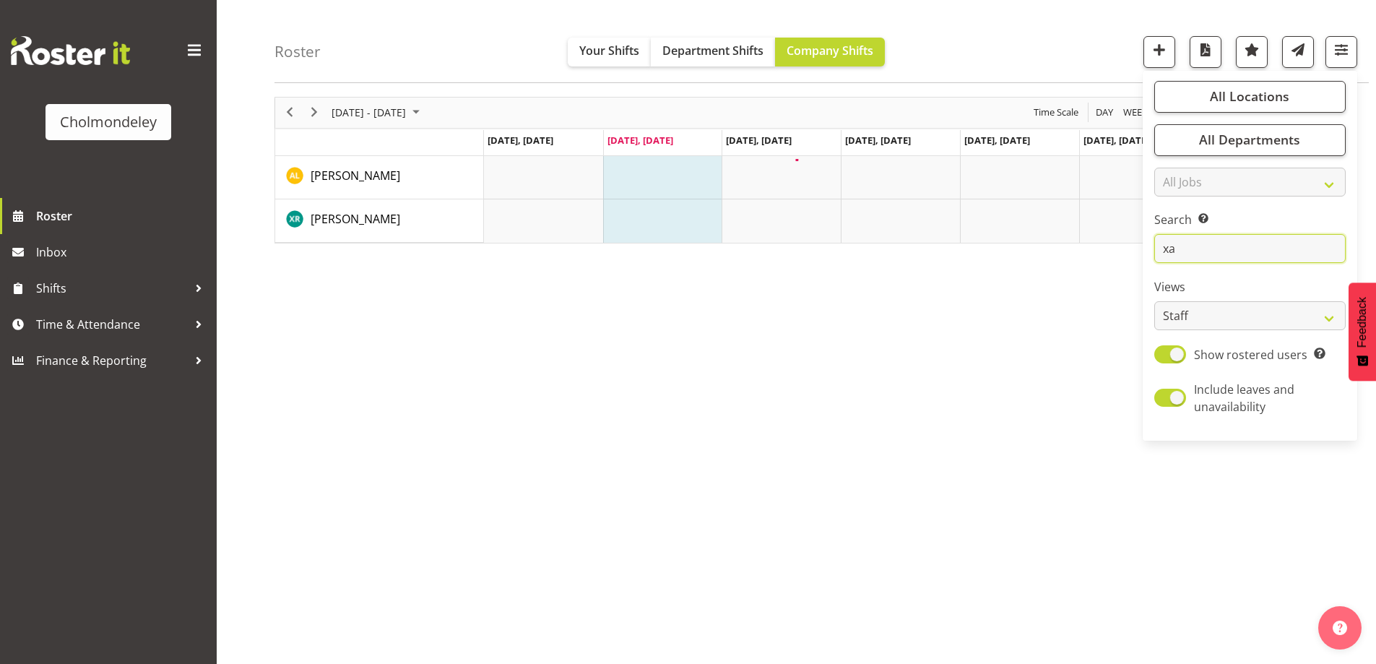
type input "x"
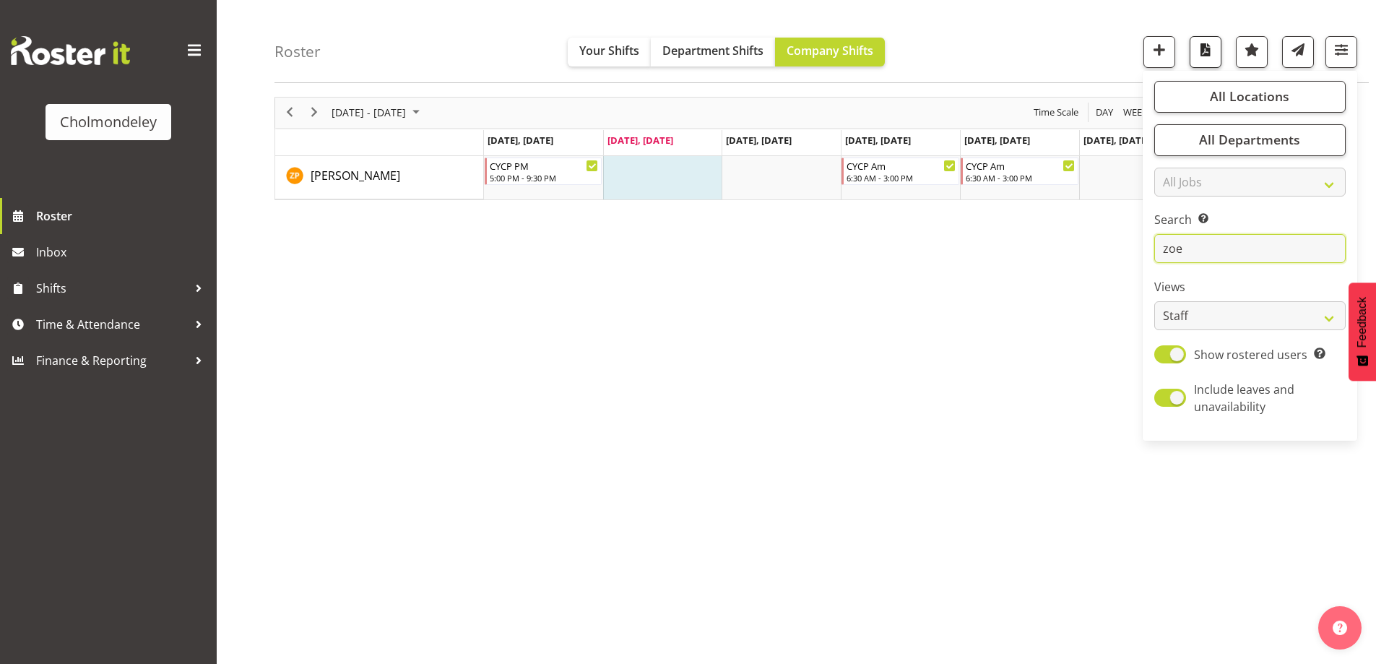
type input "zoe"
click at [1212, 51] on span "button" at bounding box center [1205, 49] width 19 height 19
